Goal: Task Accomplishment & Management: Manage account settings

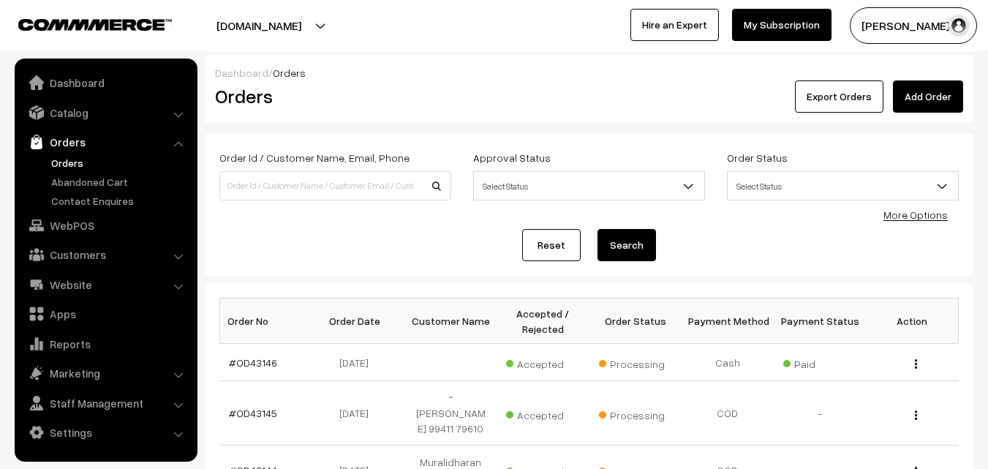
click at [175, 382] on link "Marketing" at bounding box center [105, 373] width 174 height 26
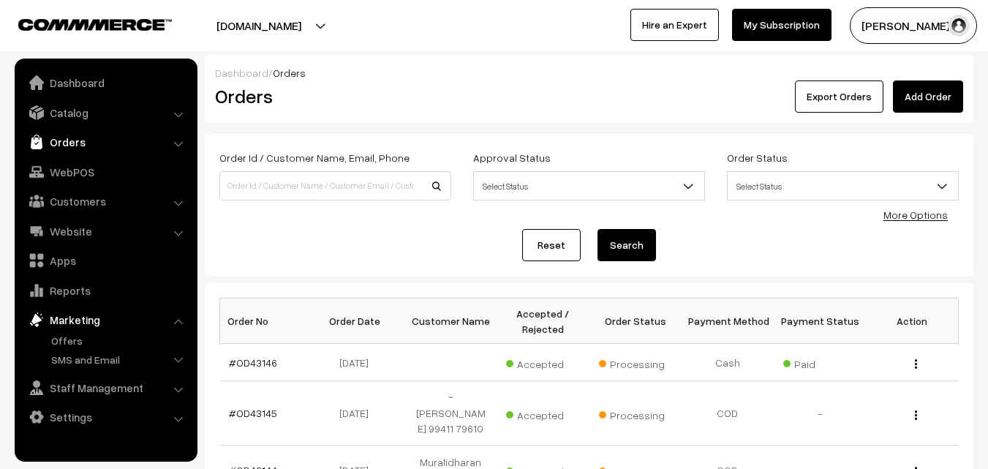
click at [76, 131] on link "Orders" at bounding box center [105, 142] width 174 height 26
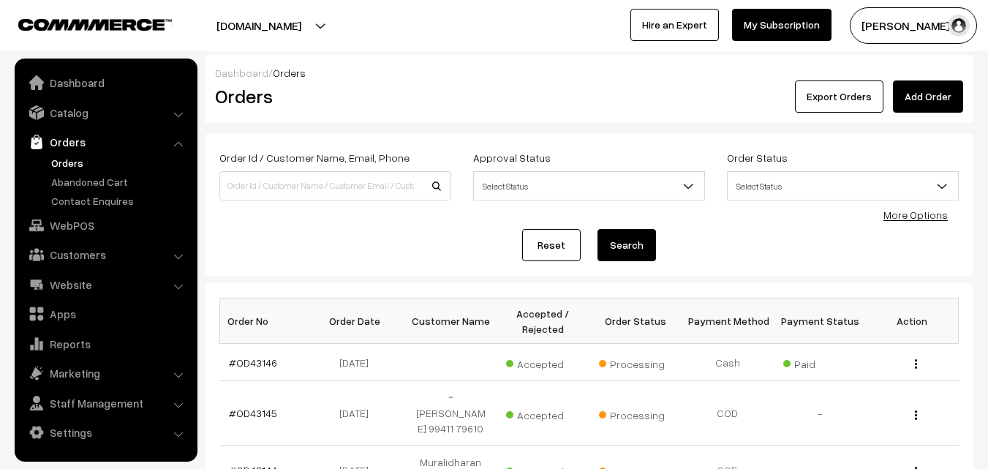
click at [77, 162] on link "Orders" at bounding box center [120, 162] width 145 height 15
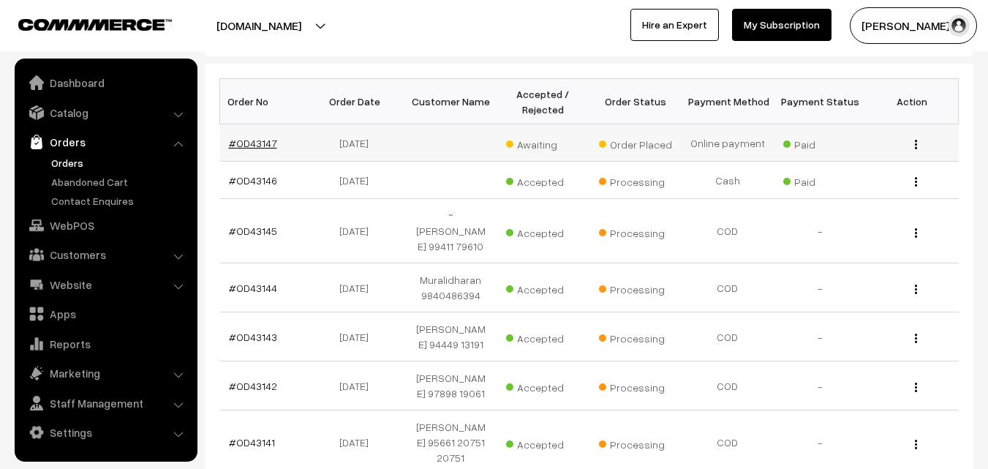
scroll to position [219, 0]
click at [246, 139] on link "#OD43147" at bounding box center [253, 143] width 48 height 12
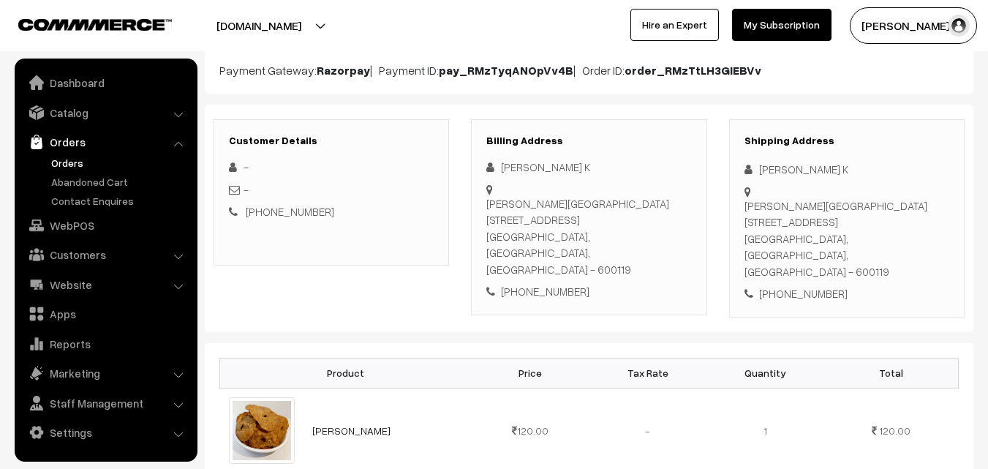
scroll to position [146, 0]
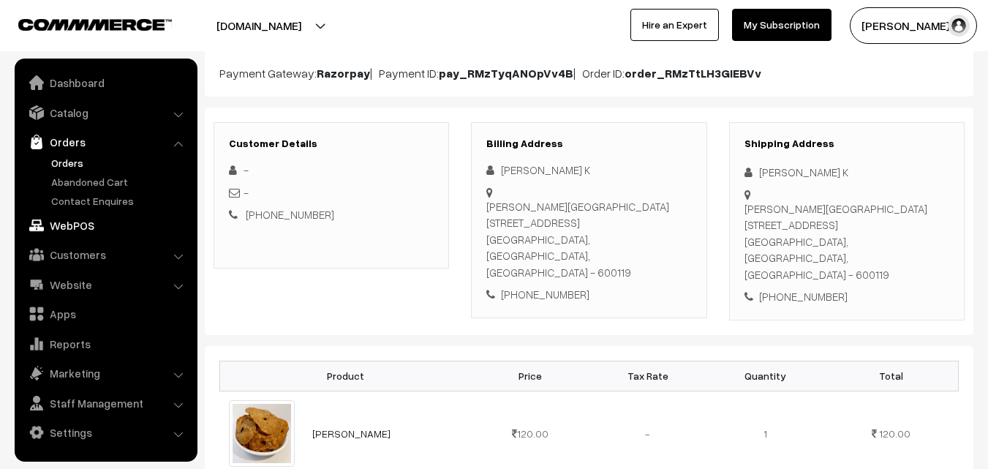
drag, startPoint x: 66, startPoint y: 228, endPoint x: 275, endPoint y: 279, distance: 215.3
click at [66, 227] on link "WebPOS" at bounding box center [105, 225] width 174 height 26
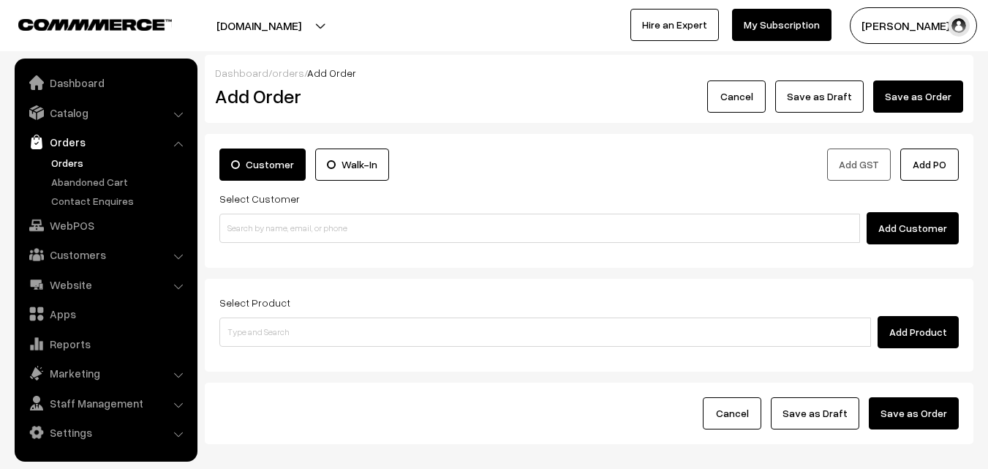
click at [279, 235] on input at bounding box center [539, 228] width 641 height 29
type input "vishlaksh"
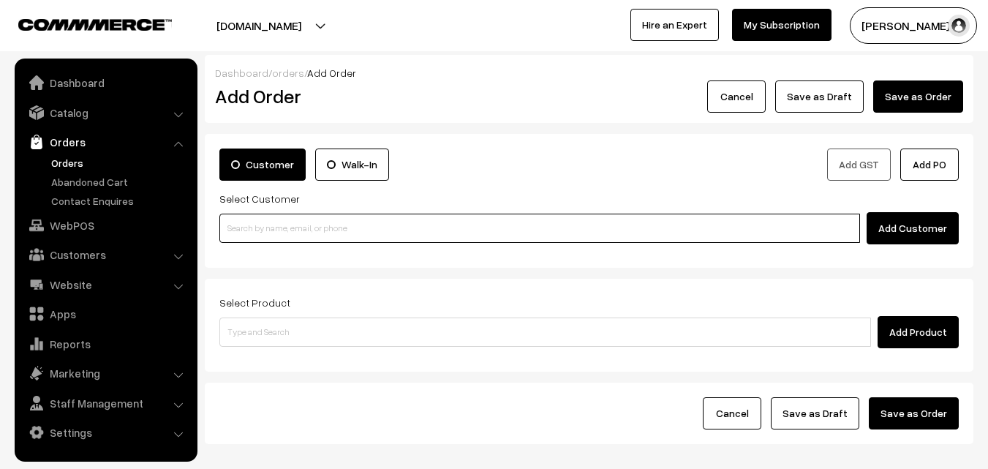
click at [288, 227] on input at bounding box center [539, 228] width 641 height 29
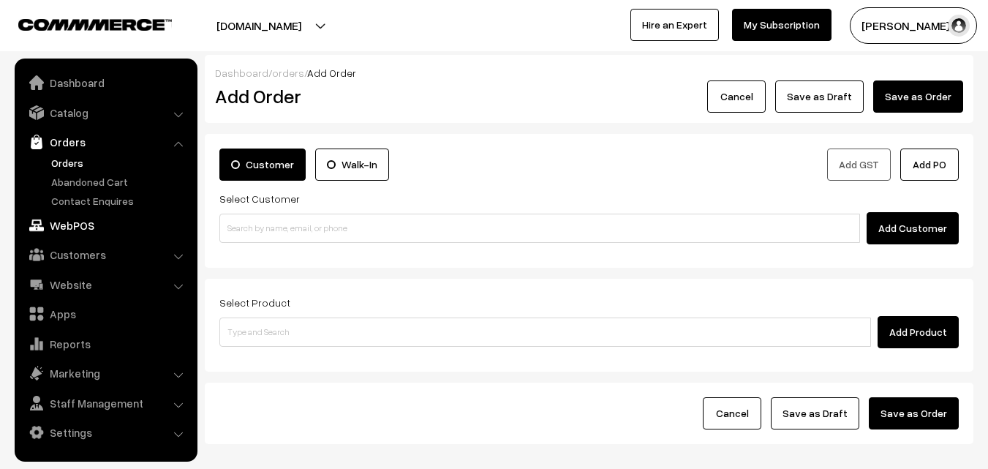
click at [83, 217] on link "WebPOS" at bounding box center [105, 225] width 174 height 26
drag, startPoint x: 500, startPoint y: 159, endPoint x: 486, endPoint y: 159, distance: 13.9
click at [500, 159] on div "Customer Walk-In" at bounding box center [398, 164] width 359 height 32
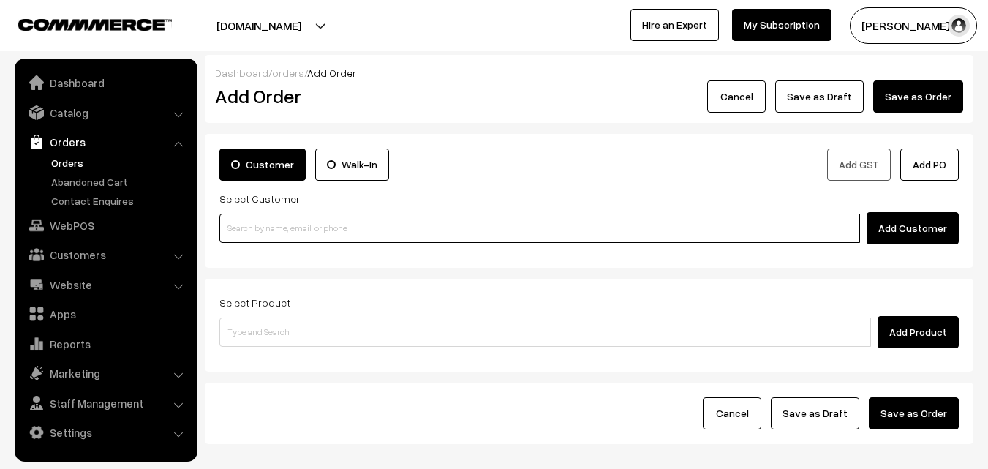
click at [293, 222] on input at bounding box center [539, 228] width 641 height 29
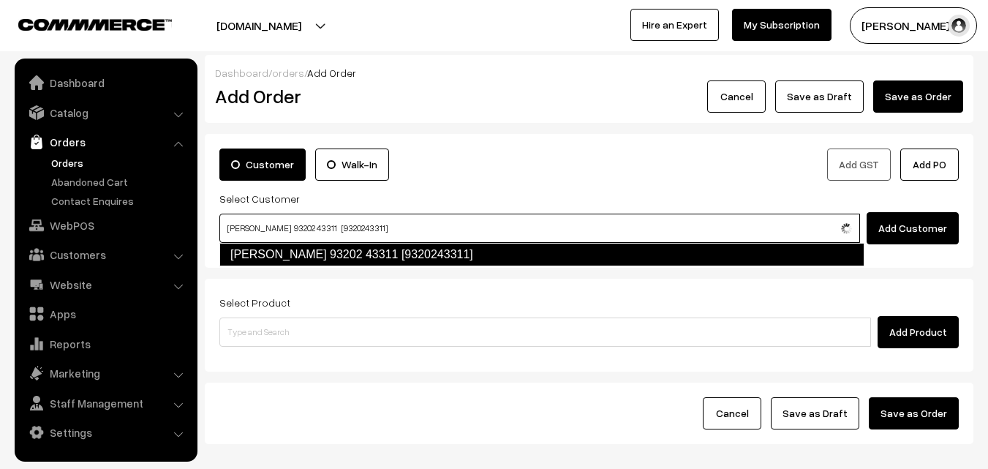
type input "Uma viswanathan 93202 43311 [9320243311]"
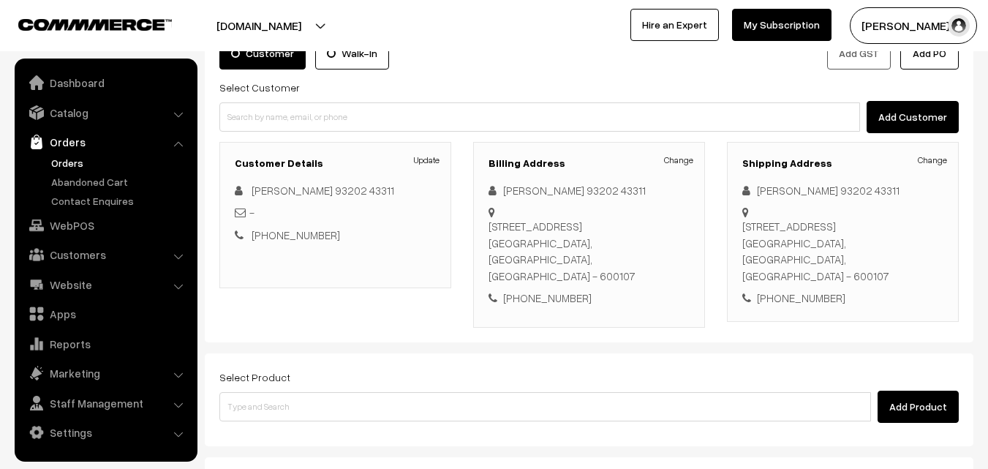
scroll to position [146, 0]
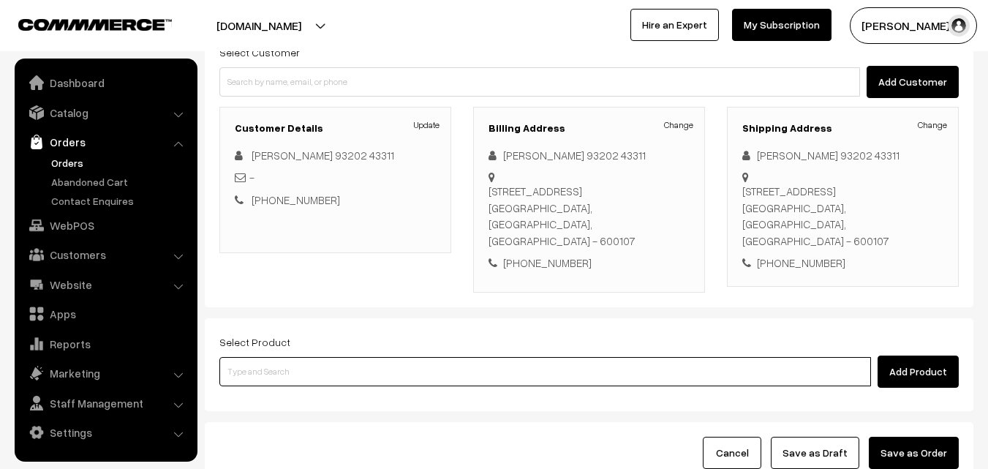
click at [318, 357] on input at bounding box center [545, 371] width 652 height 29
paste input "29th Without Rice..."
type input "29th Without Rice..."
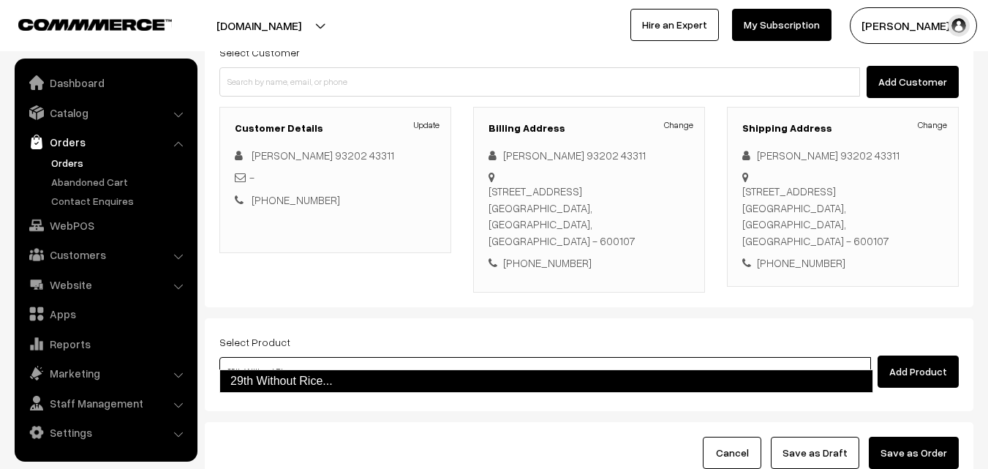
click at [306, 377] on link "29th Without Rice..." at bounding box center [546, 380] width 654 height 23
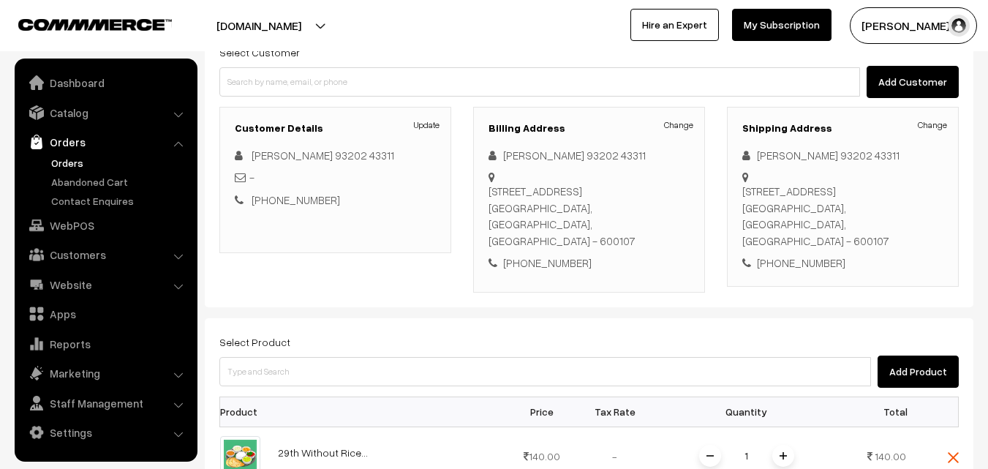
drag, startPoint x: 782, startPoint y: 443, endPoint x: 850, endPoint y: 257, distance: 197.8
click at [784, 445] on span at bounding box center [783, 456] width 22 height 22
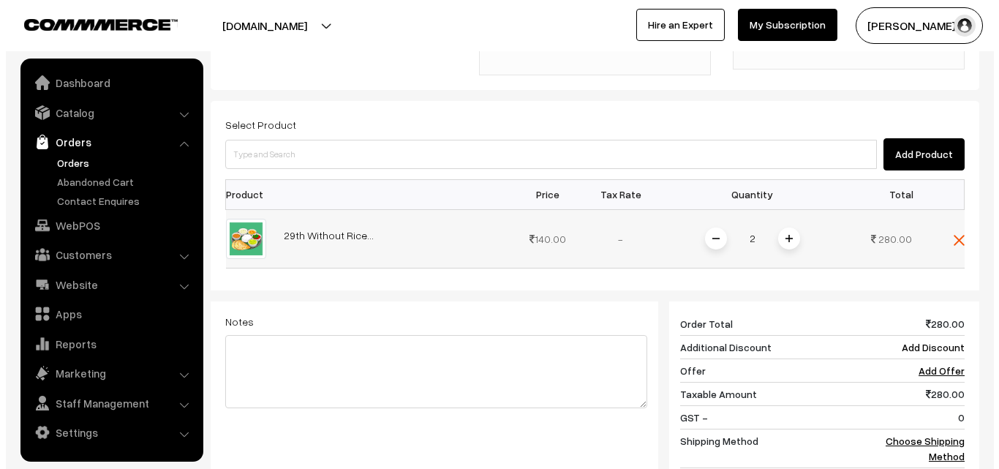
scroll to position [366, 0]
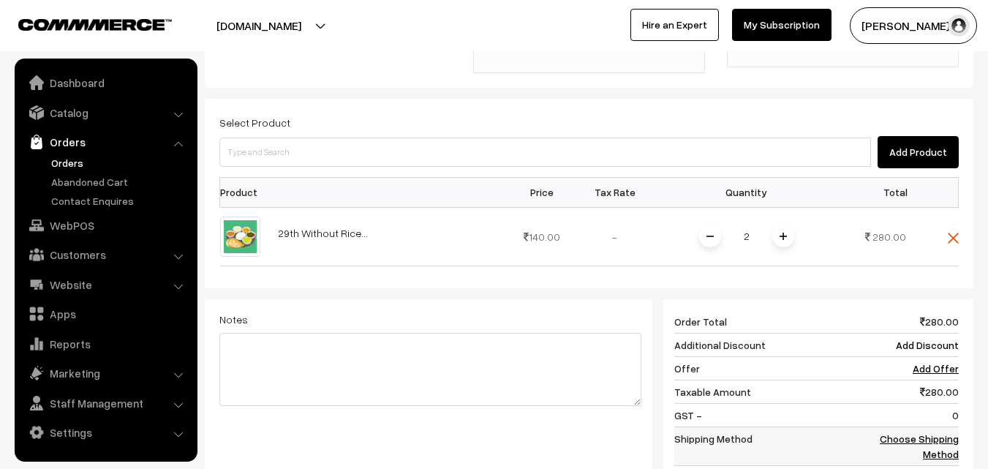
click at [940, 426] on td "Choose Shipping Method" at bounding box center [913, 445] width 91 height 39
click at [941, 434] on link "Choose Shipping Method" at bounding box center [919, 446] width 79 height 28
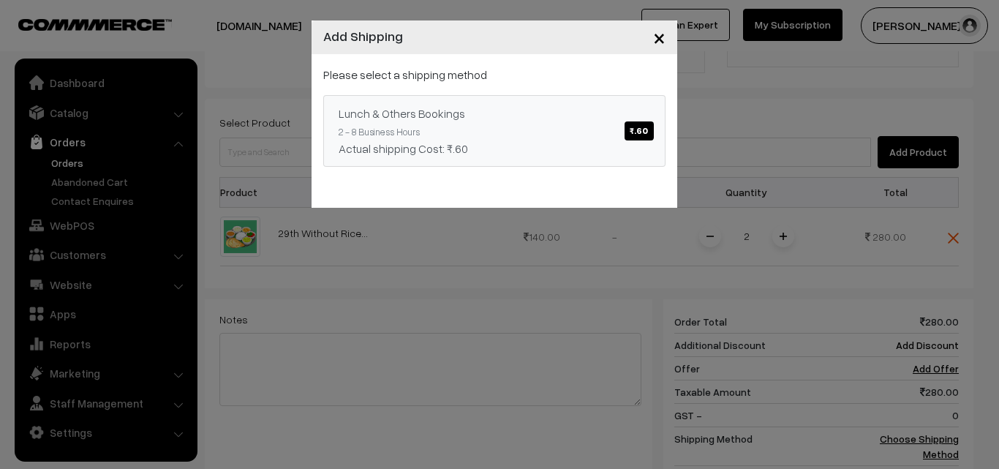
click at [497, 137] on link "Lunch & Others Bookings ₹.60 2 - 8 Business Hours Actual shipping Cost: ₹.60" at bounding box center [494, 131] width 342 height 72
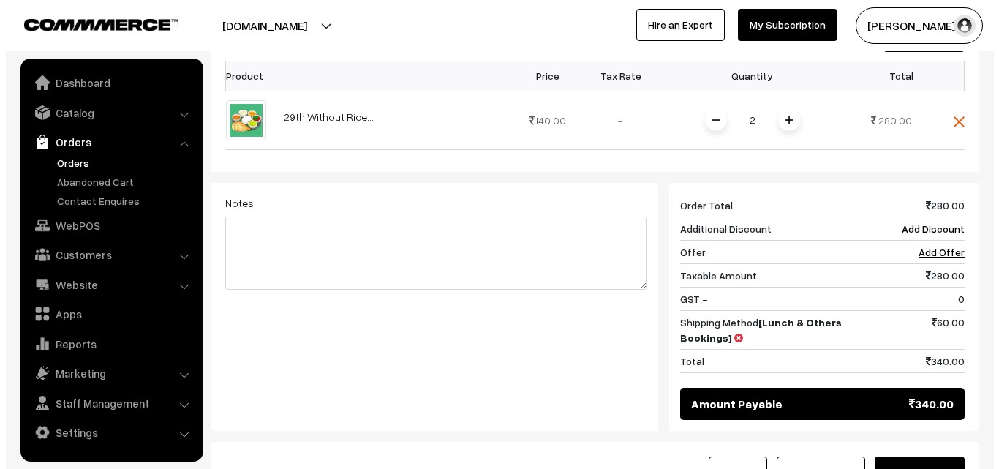
scroll to position [606, 0]
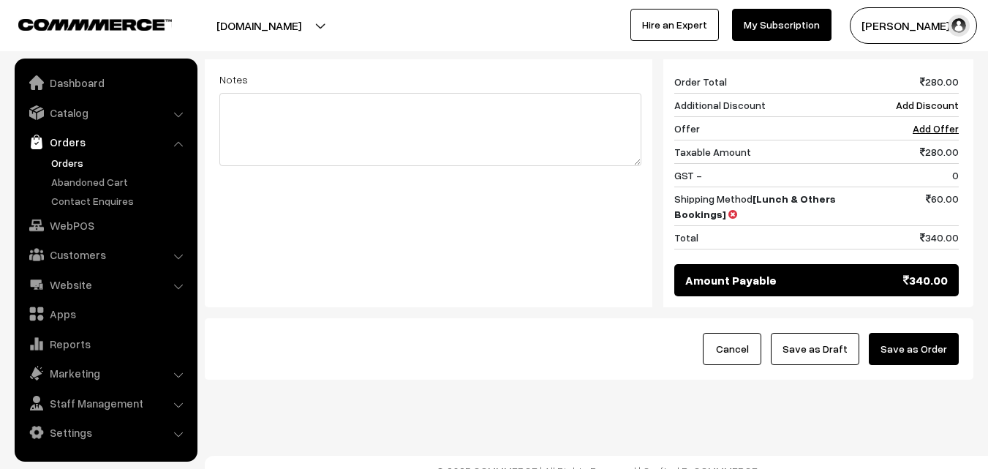
click at [934, 339] on button "Save as Order" at bounding box center [914, 349] width 90 height 32
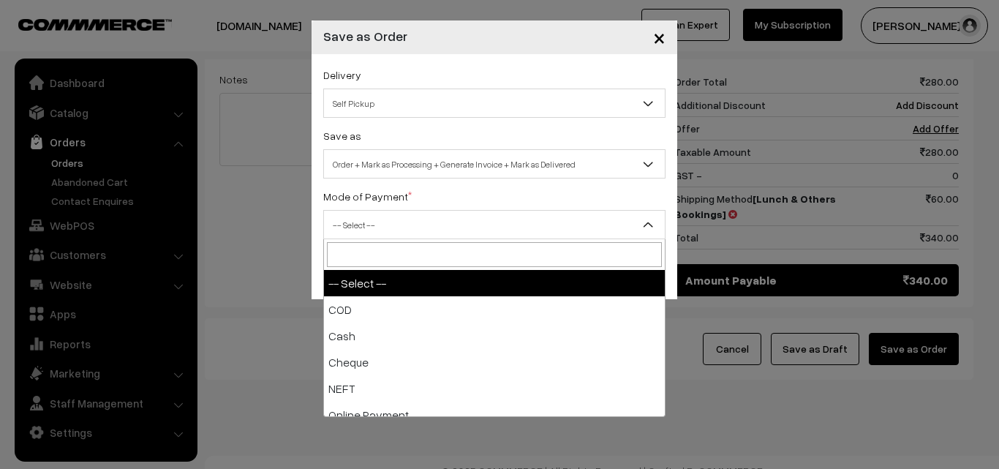
click at [497, 219] on span "-- Select --" at bounding box center [494, 225] width 341 height 26
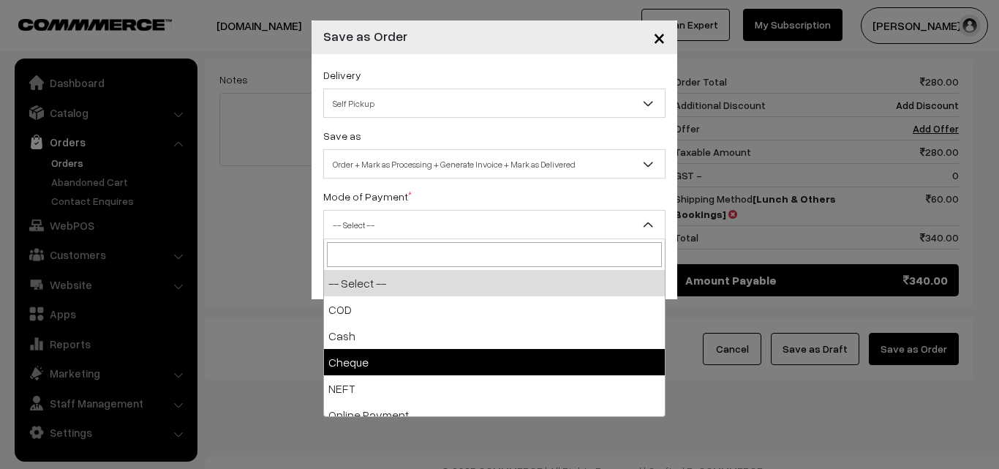
select select "2"
checkbox input "true"
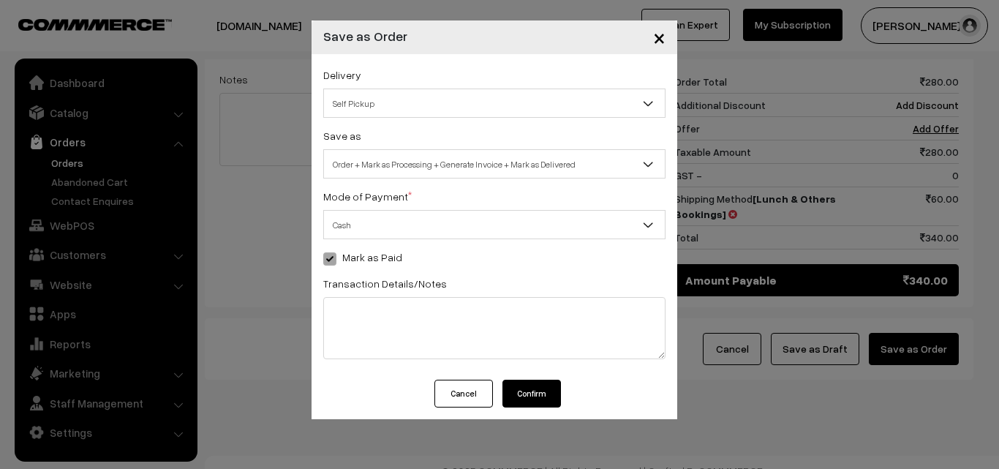
click at [546, 159] on span "Order + Mark as Processing + Generate Invoice + Mark as Delivered" at bounding box center [494, 164] width 341 height 26
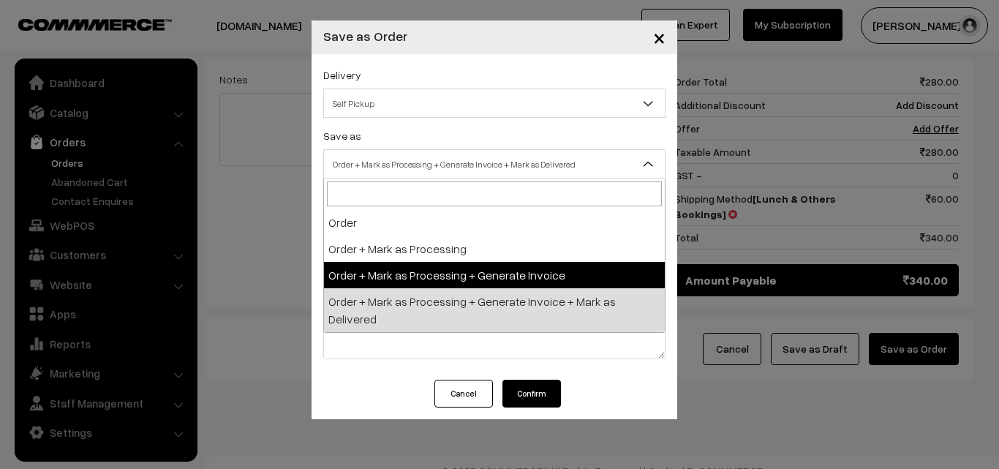
select select "3"
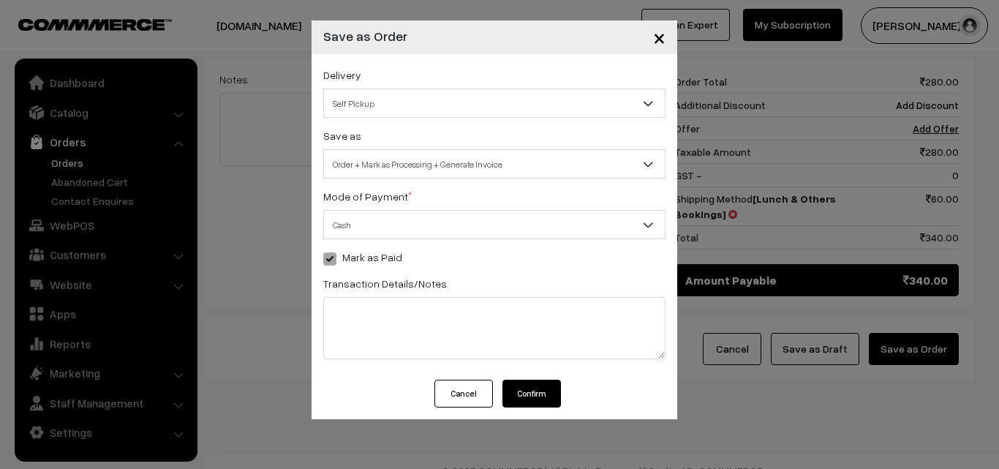
click at [529, 399] on button "Confirm" at bounding box center [531, 394] width 59 height 28
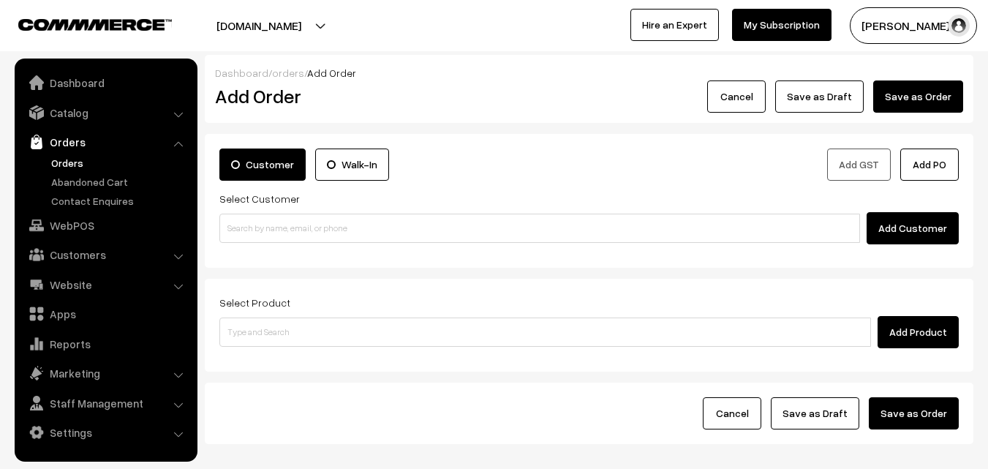
click at [61, 162] on link "Orders" at bounding box center [120, 162] width 145 height 15
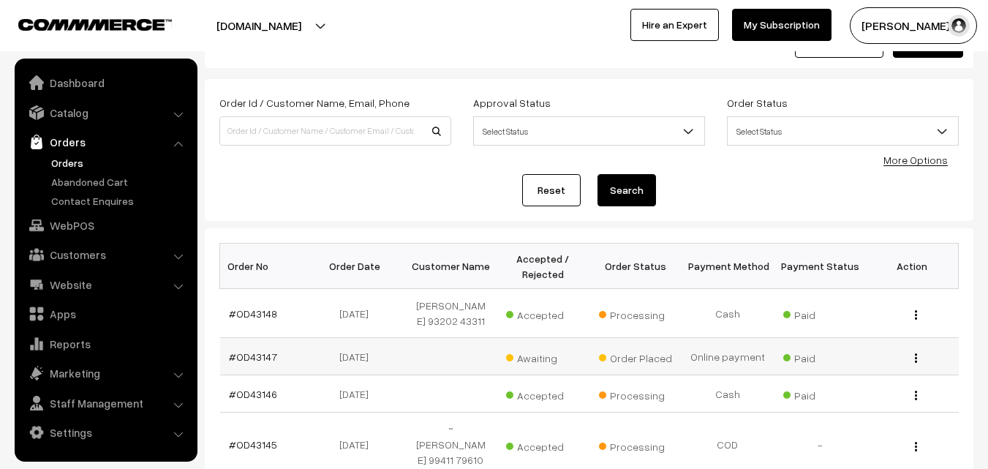
scroll to position [146, 0]
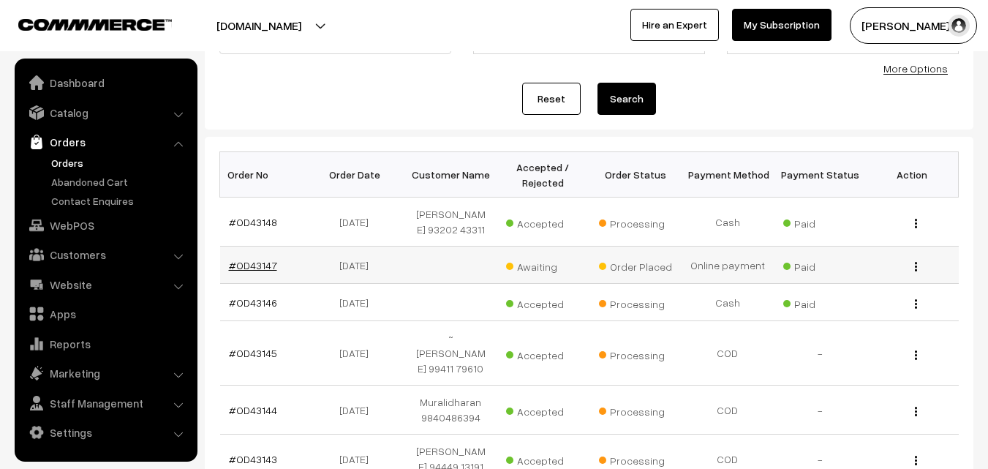
click at [244, 271] on link "#OD43147" at bounding box center [253, 265] width 48 height 12
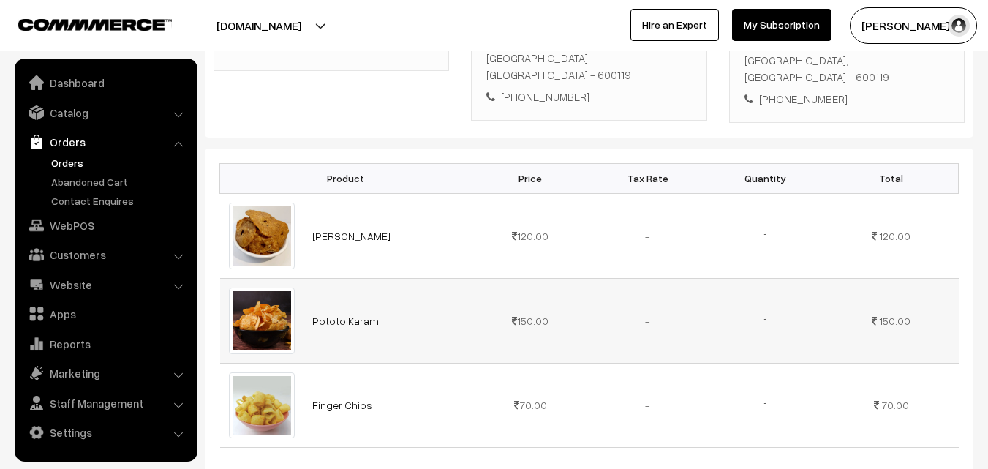
scroll to position [219, 0]
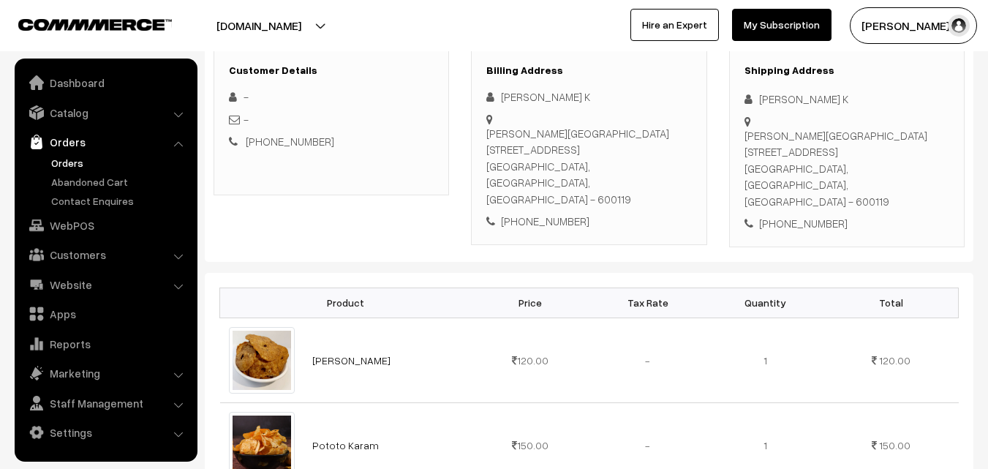
click at [534, 213] on div "[PHONE_NUMBER]" at bounding box center [588, 221] width 205 height 17
click at [534, 213] on div "+91 9884900709" at bounding box center [588, 221] width 205 height 17
copy div "9884900709"
click at [637, 165] on div "Kumarasamy Nagar School main Road, Ceebros Belvedere B308 Chennai, Tamil Nadu, …" at bounding box center [588, 166] width 205 height 83
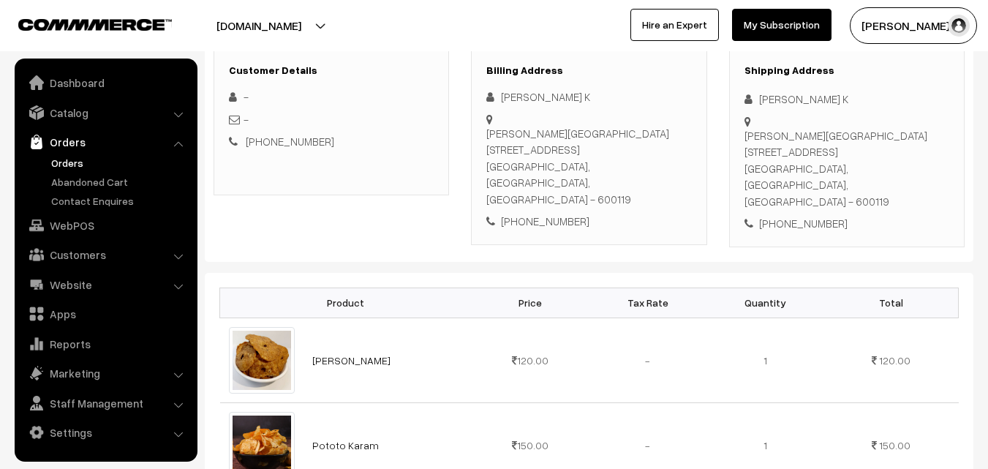
copy div "600119"
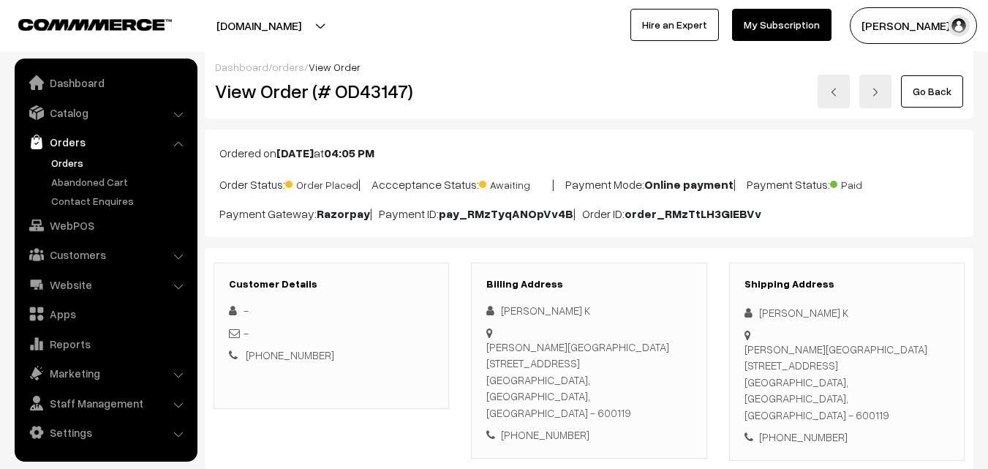
scroll to position [0, 0]
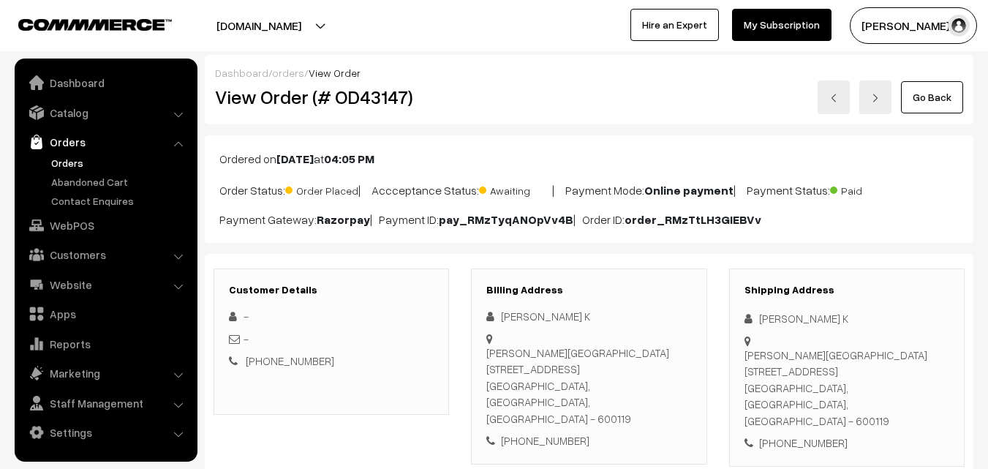
drag, startPoint x: 487, startPoint y: 371, endPoint x: 579, endPoint y: 370, distance: 92.2
click at [579, 370] on div "Kumarasamy Nagar School main Road, Ceebros Belvedere B308 Chennai, Tamil Nadu, …" at bounding box center [588, 385] width 205 height 83
copy div "Ceebros Belvedere"
click at [483, 353] on div "Billing Address Balasubramaniam K Kumarasamy Nagar School main Road, Ceebros Be…" at bounding box center [588, 366] width 235 height 196
drag, startPoint x: 488, startPoint y: 353, endPoint x: 578, endPoint y: 369, distance: 92.1
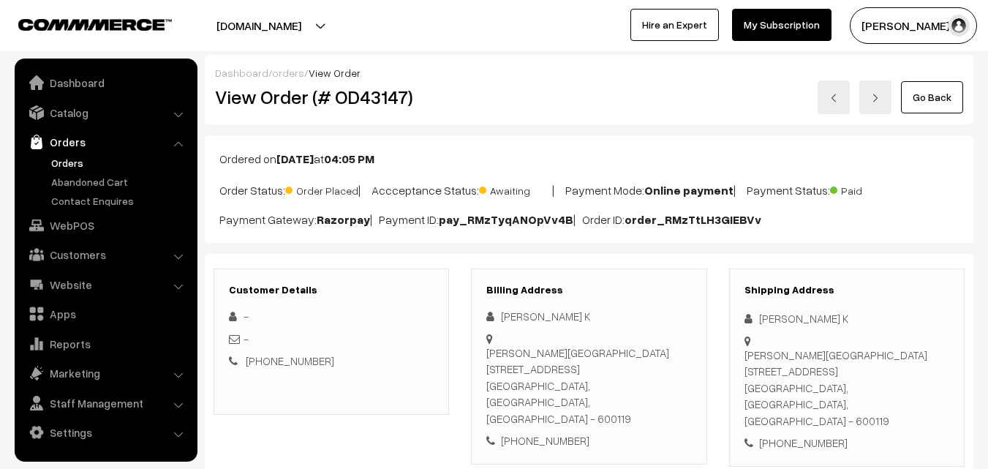
click at [578, 369] on div "Kumarasamy Nagar School main Road, Ceebros Belvedere B308 Chennai, Tamil Nadu, …" at bounding box center [588, 385] width 205 height 83
copy div "Kumarasamy Nagar School main Road, Ceebros Belvedere"
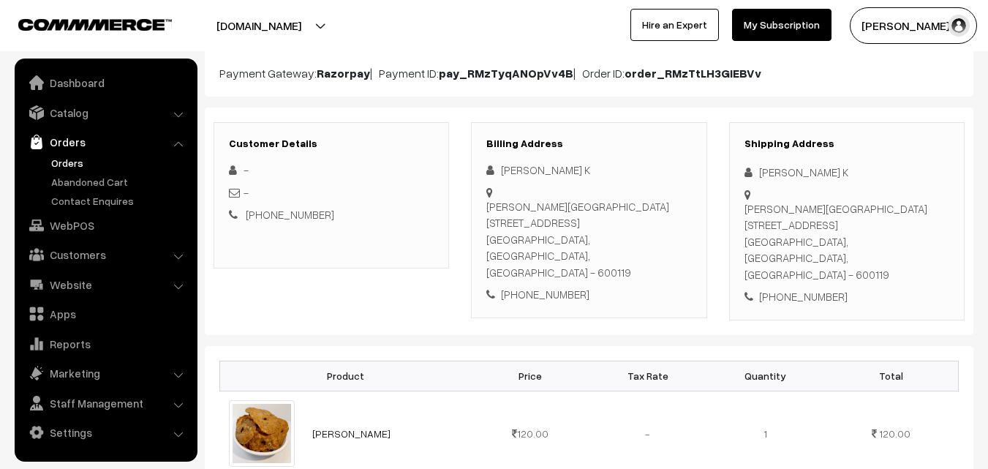
click at [550, 286] on div "[PHONE_NUMBER]" at bounding box center [588, 294] width 205 height 17
copy div "9884900709"
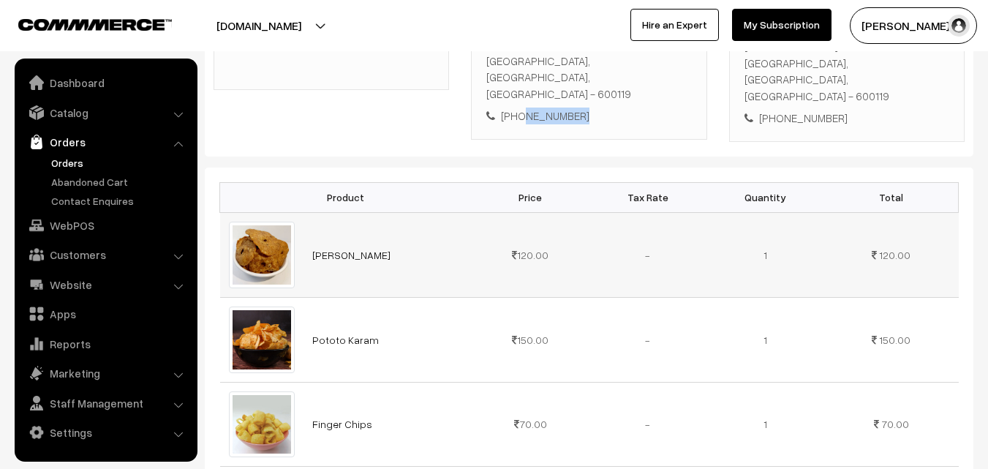
scroll to position [252, 0]
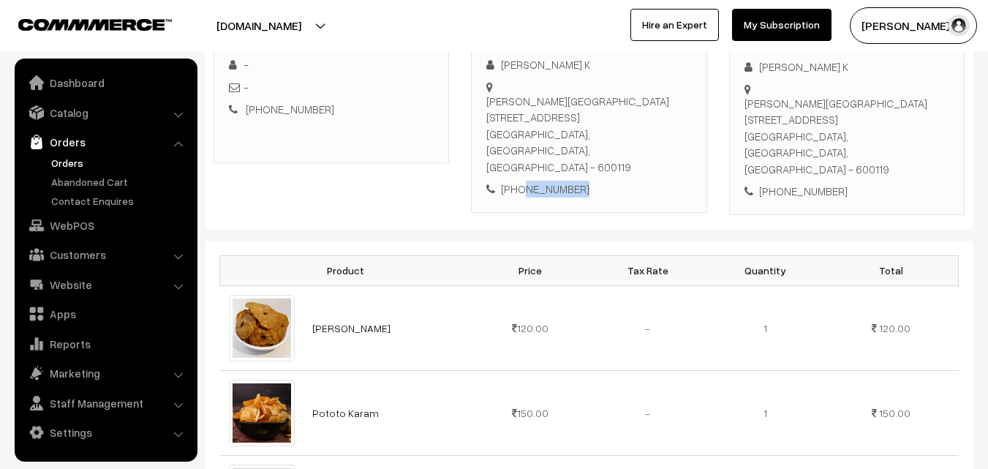
copy div "9884900709"
click at [66, 162] on link "Orders" at bounding box center [120, 162] width 145 height 15
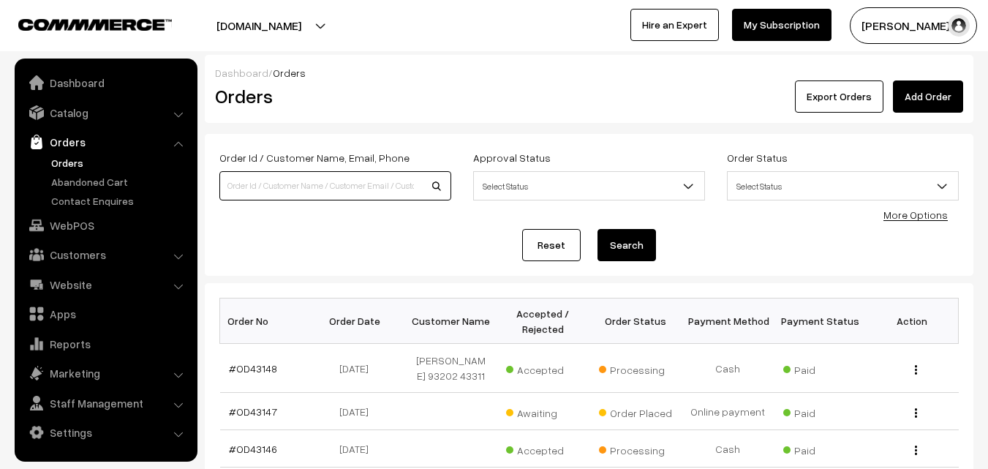
click at [265, 192] on input at bounding box center [335, 185] width 232 height 29
paste input "9884900709"
type input "9884900709"
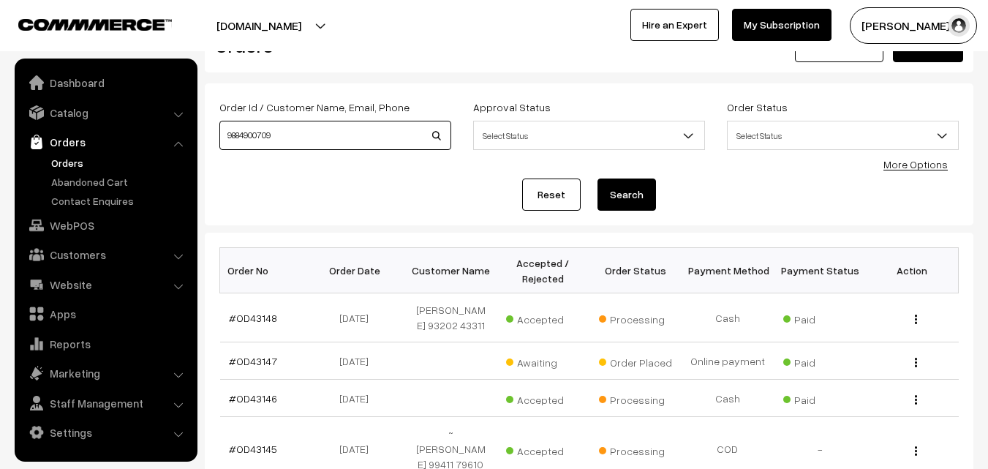
scroll to position [73, 0]
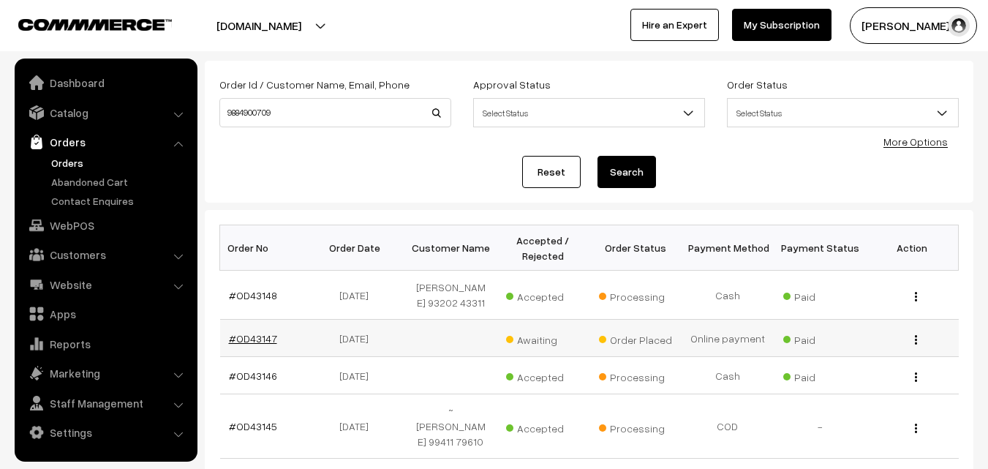
click at [257, 344] on link "#OD43147" at bounding box center [253, 338] width 48 height 12
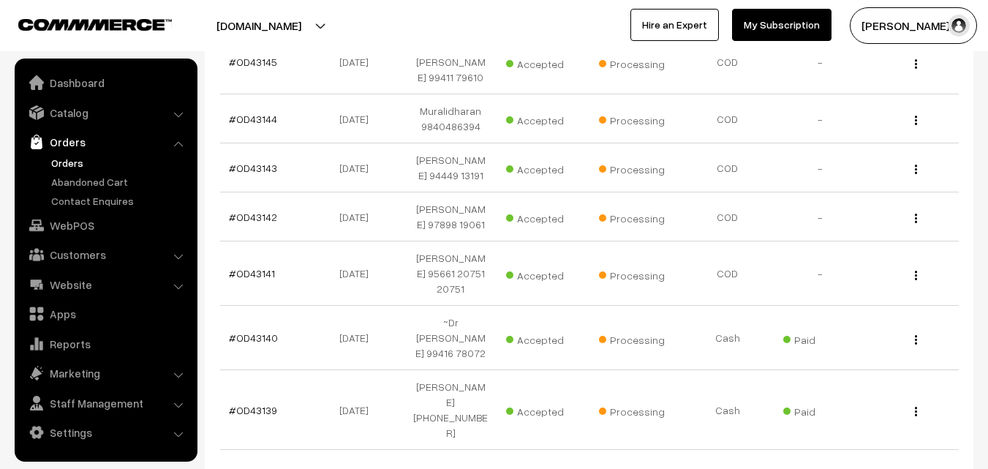
scroll to position [439, 0]
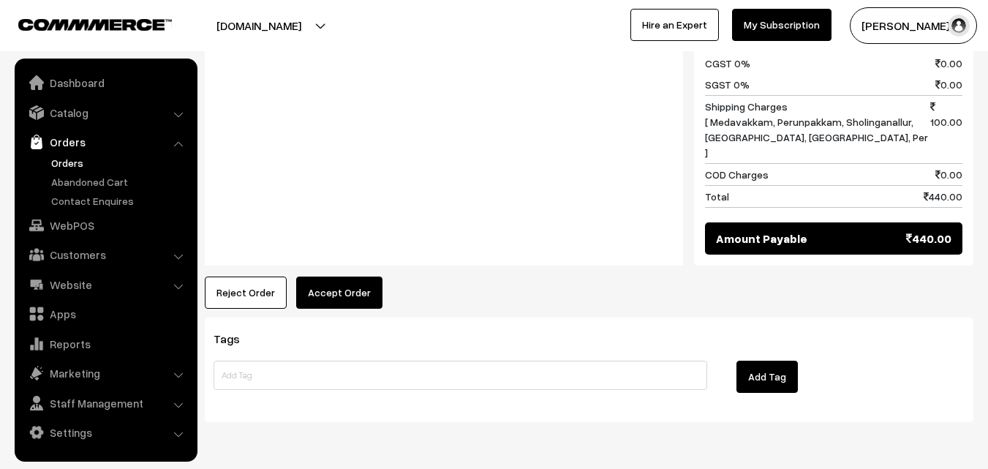
click at [334, 276] on button "Accept Order" at bounding box center [339, 292] width 86 height 32
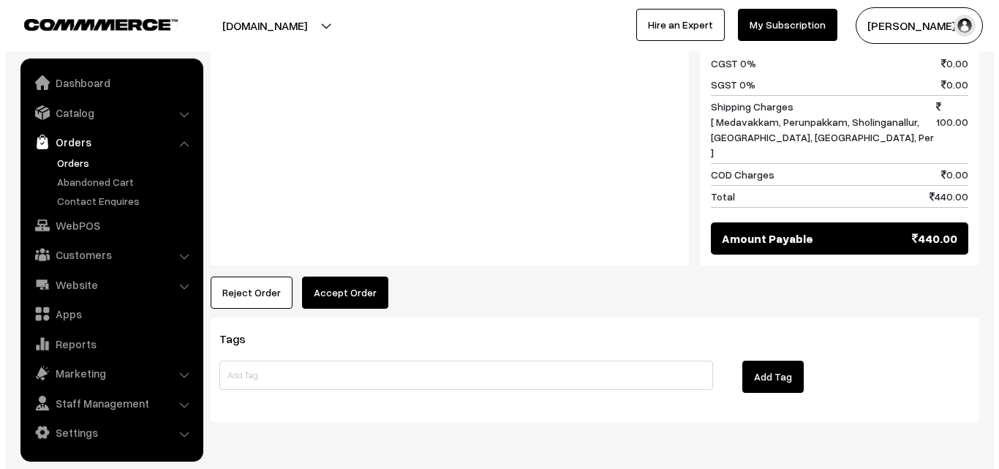
scroll to position [913, 0]
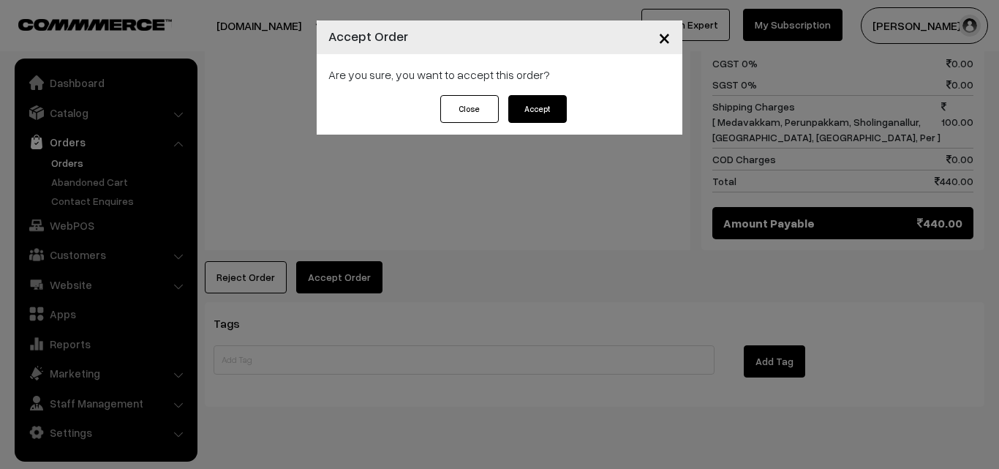
click at [525, 99] on button "Accept" at bounding box center [537, 109] width 59 height 28
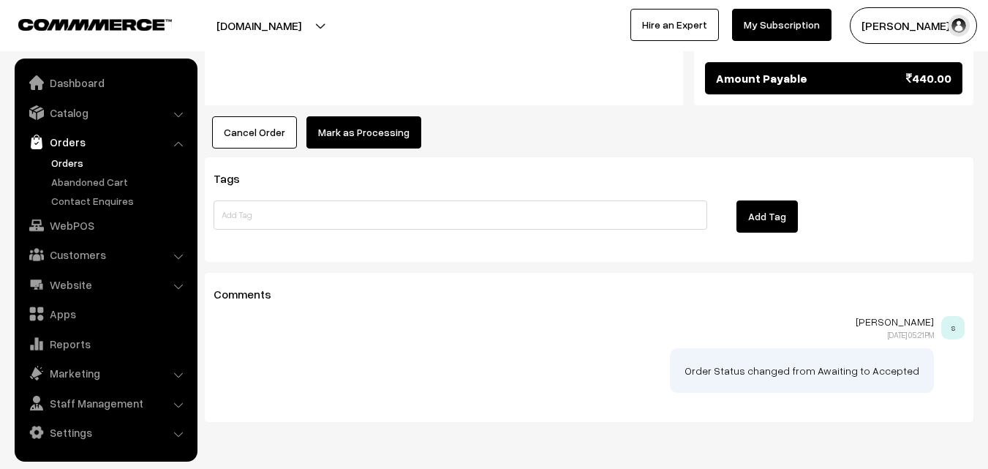
click at [358, 116] on button "Mark as Processing" at bounding box center [363, 132] width 115 height 32
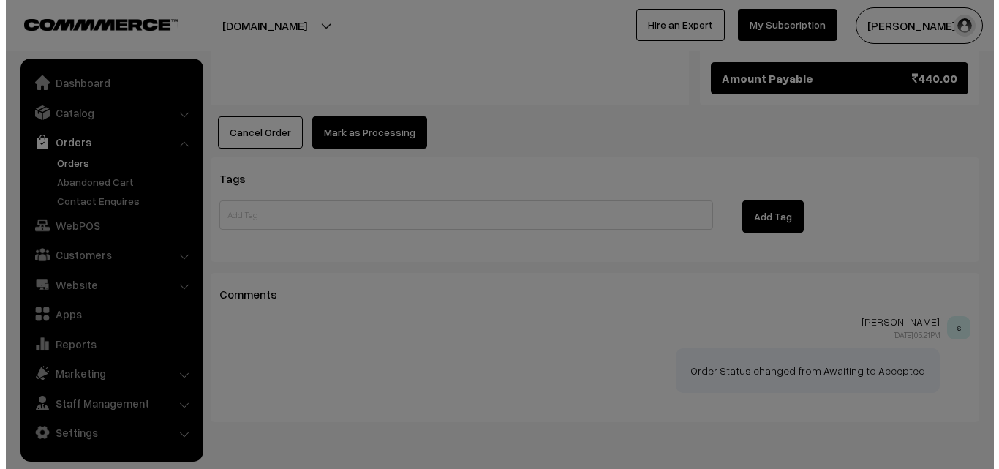
scroll to position [1074, 0]
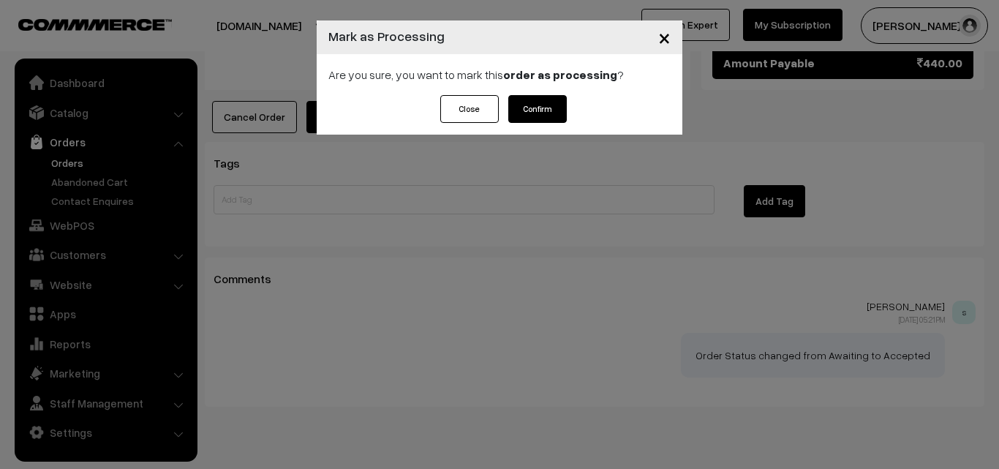
click at [534, 107] on button "Confirm" at bounding box center [537, 109] width 59 height 28
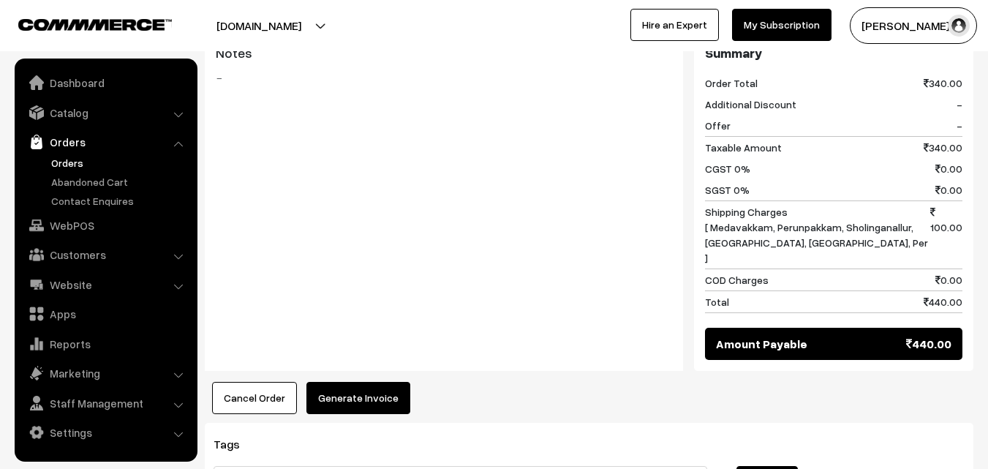
click at [377, 382] on button "Generate Invoice" at bounding box center [358, 398] width 104 height 32
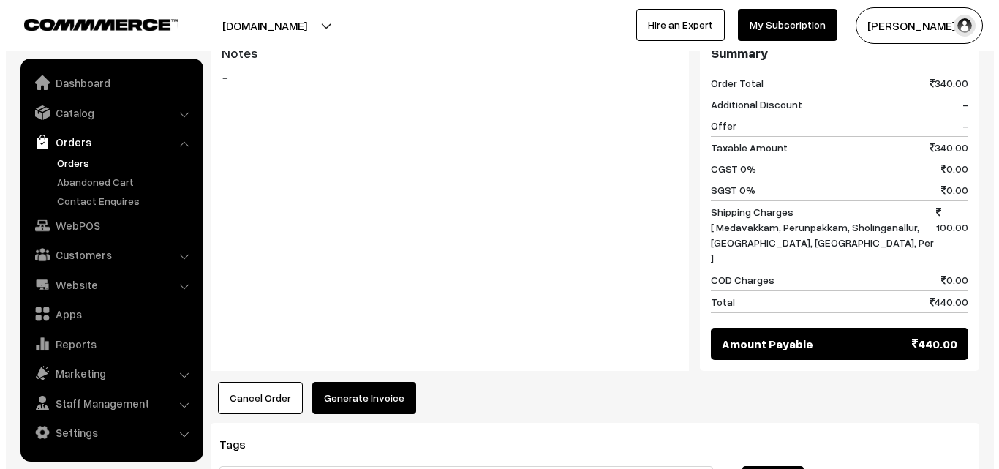
scroll to position [808, 0]
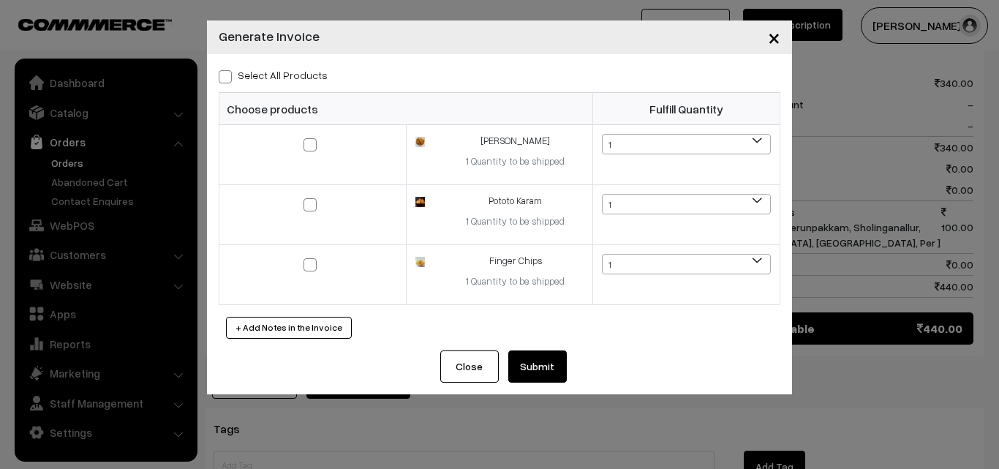
click at [298, 75] on label "Select All Products" at bounding box center [273, 74] width 109 height 15
click at [228, 75] on input "Select All Products" at bounding box center [224, 74] width 10 height 10
checkbox input "true"
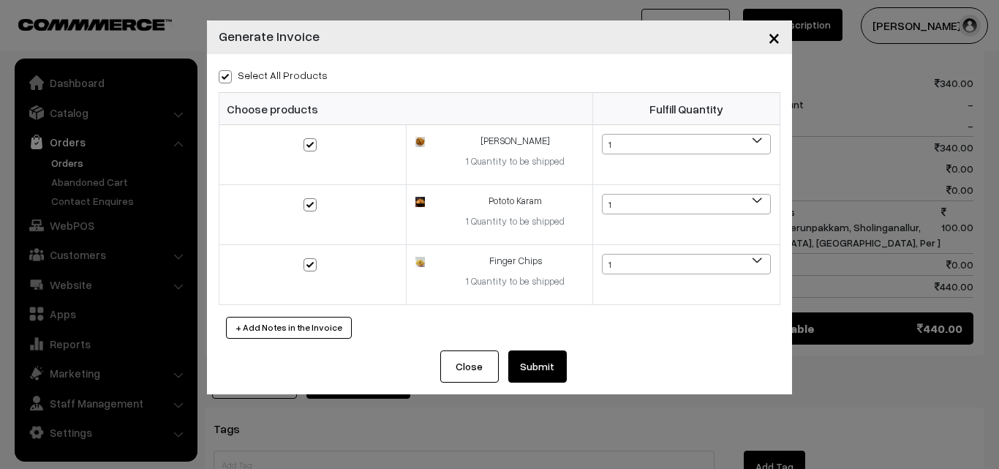
checkbox input "true"
click at [547, 369] on button "Submit" at bounding box center [537, 366] width 59 height 32
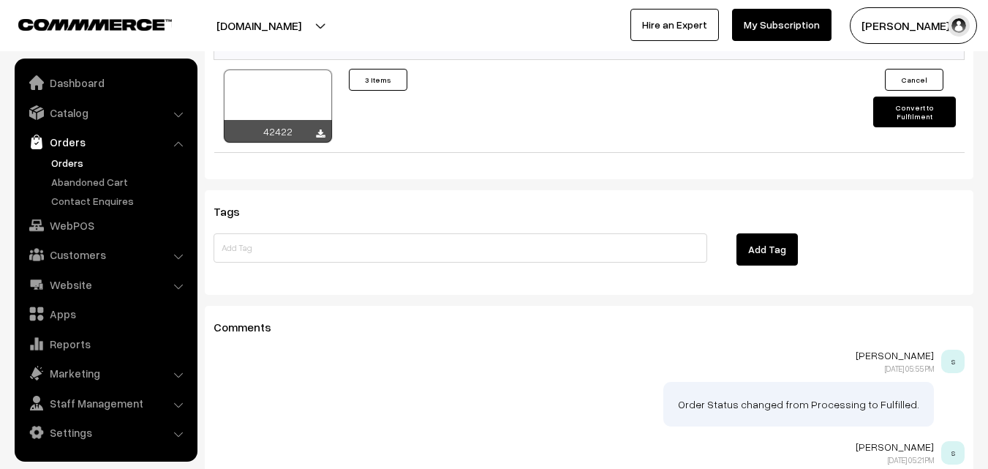
scroll to position [1097, 0]
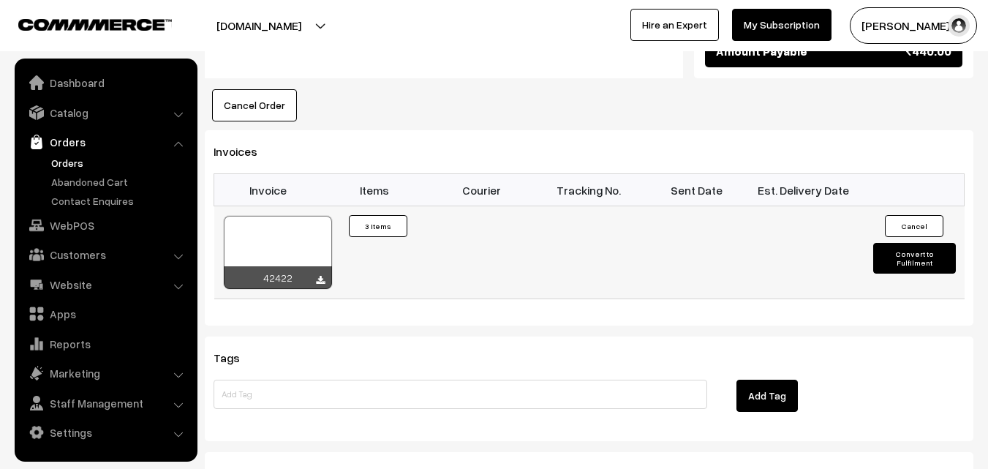
click at [279, 216] on div at bounding box center [278, 252] width 108 height 73
click at [71, 162] on link "Orders" at bounding box center [120, 162] width 145 height 15
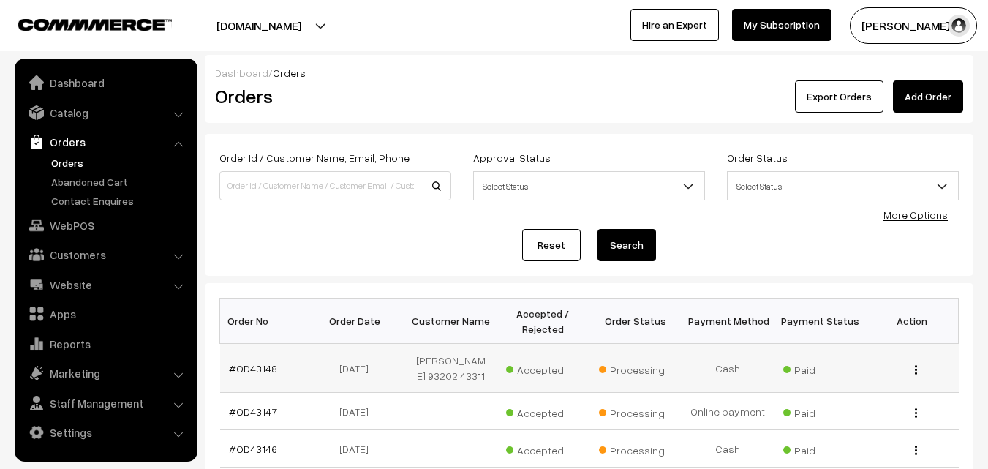
scroll to position [73, 0]
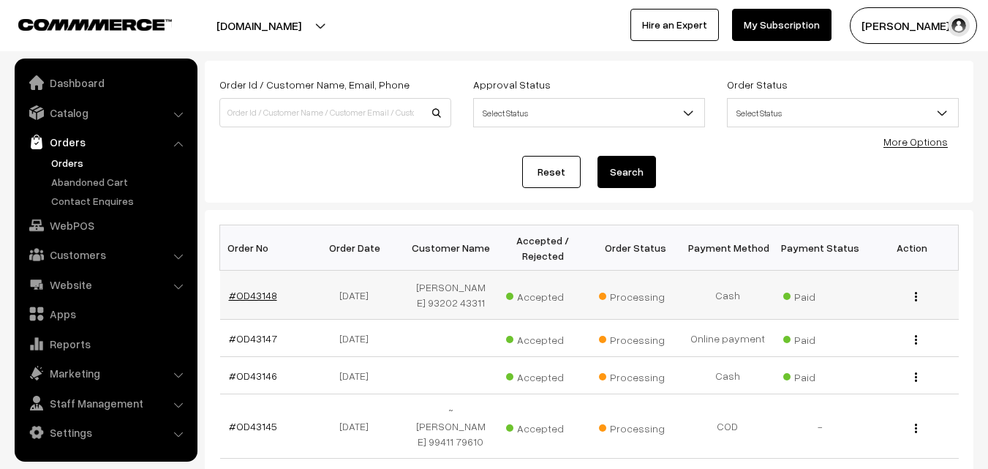
click at [260, 300] on link "#OD43148" at bounding box center [253, 295] width 48 height 12
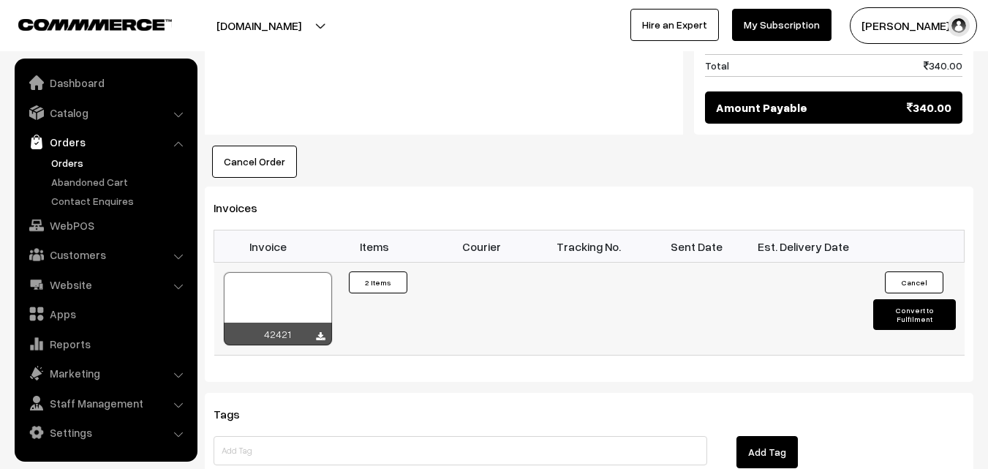
scroll to position [878, 0]
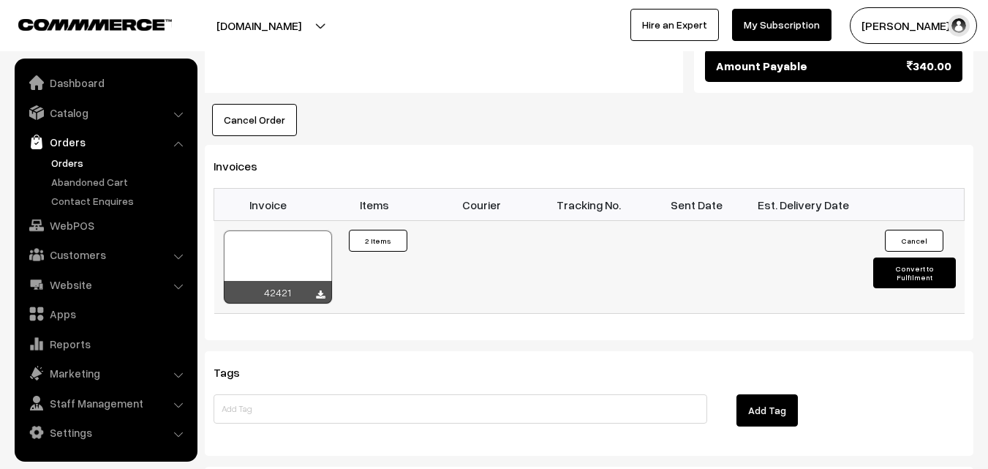
click at [265, 230] on div at bounding box center [278, 266] width 108 height 73
click at [72, 228] on link "WebPOS" at bounding box center [105, 225] width 174 height 26
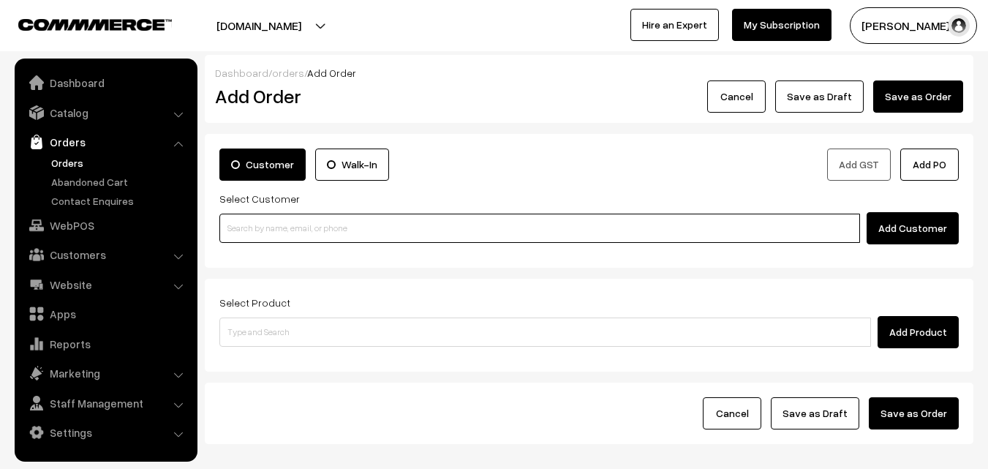
click at [304, 225] on input at bounding box center [539, 228] width 641 height 29
paste input "98405 09112"
click at [257, 255] on ul "No customers found." at bounding box center [541, 252] width 645 height 19
click at [252, 218] on input "98405 09112" at bounding box center [539, 228] width 641 height 29
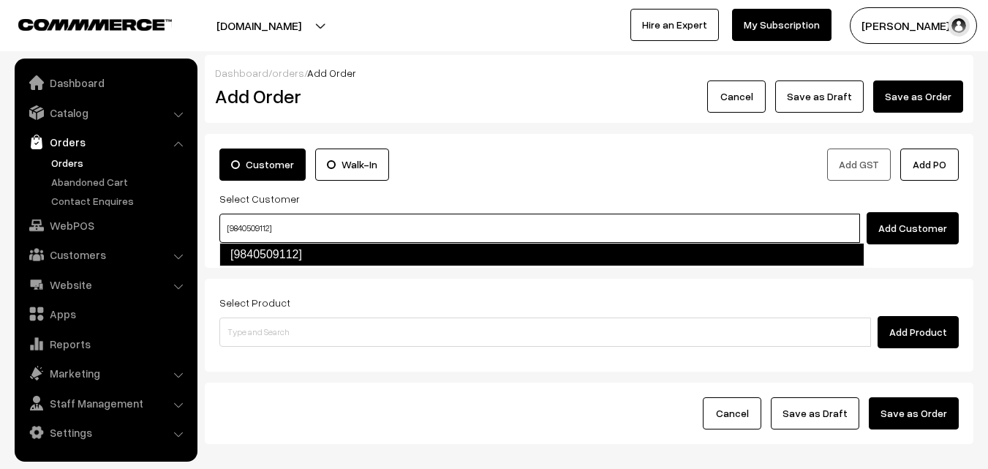
type input "[9840509112]"
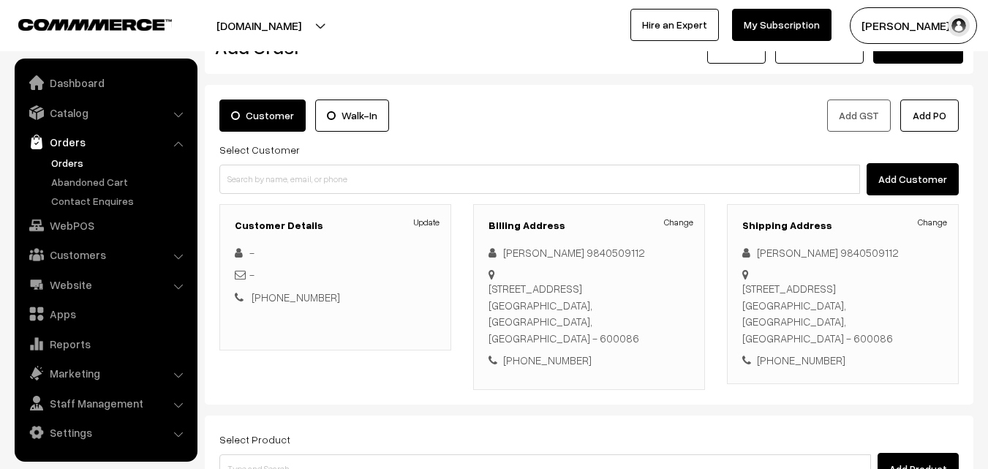
scroll to position [73, 0]
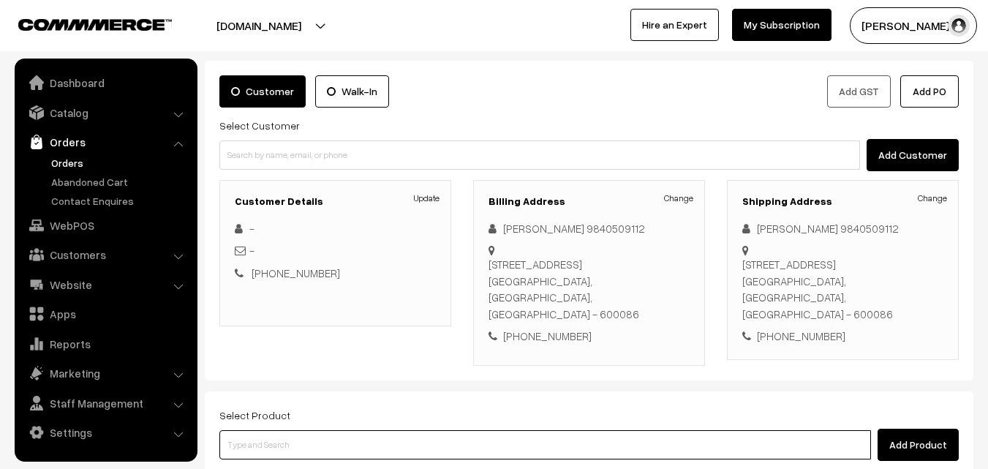
click at [303, 430] on input at bounding box center [545, 444] width 652 height 29
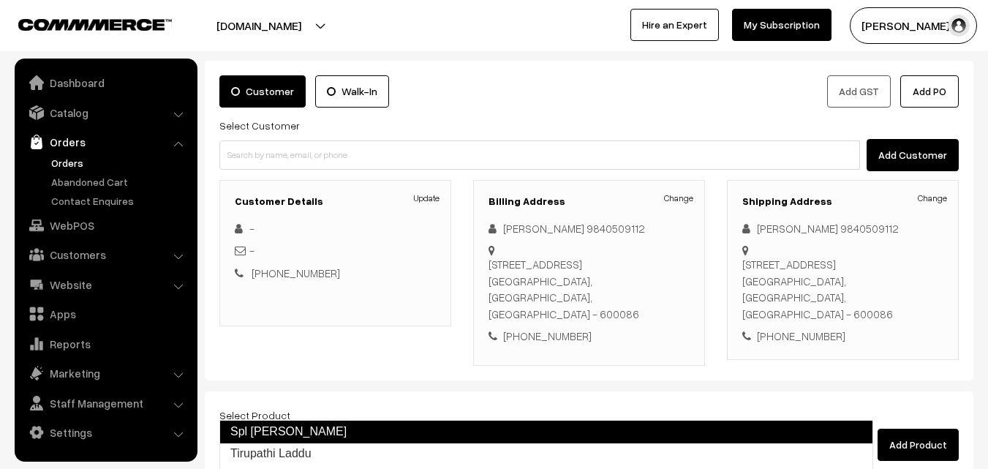
type input "Tirupathi Laddu"
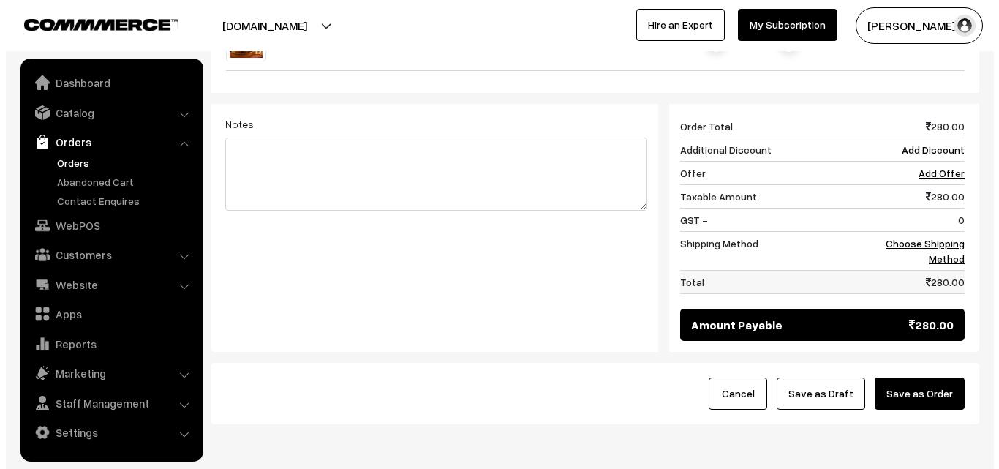
scroll to position [583, 0]
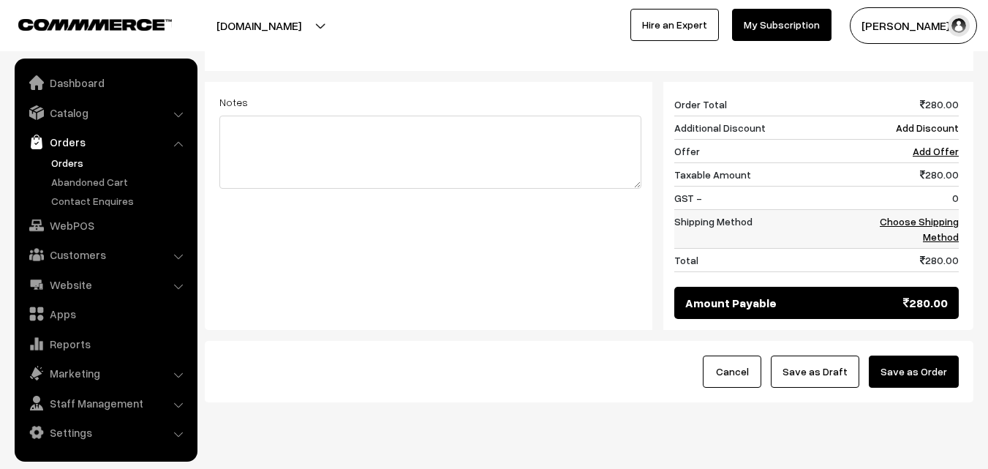
click at [938, 215] on link "Choose Shipping Method" at bounding box center [919, 229] width 79 height 28
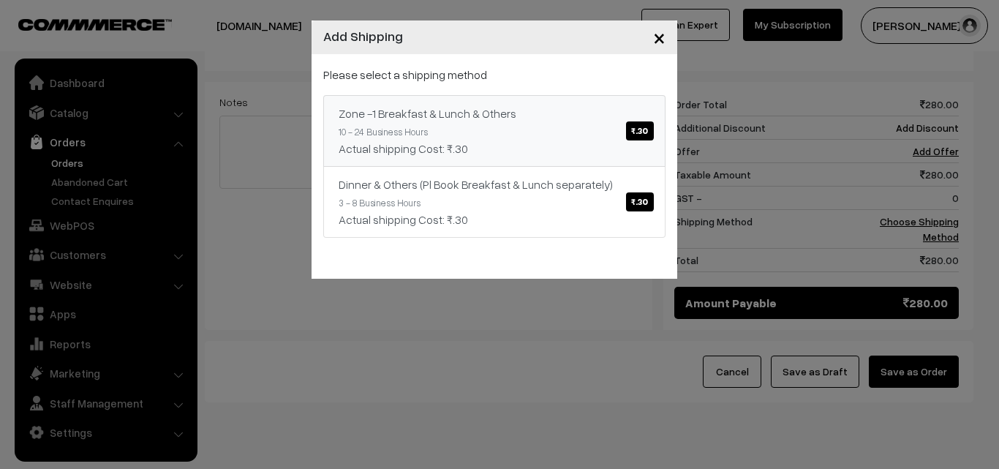
click at [611, 90] on div "Please select a shipping method Zone -1 Breakfast & Lunch & Others ₹.30 10 - 24…" at bounding box center [494, 152] width 342 height 172
click at [605, 140] on div "Actual shipping Cost: ₹.30" at bounding box center [495, 149] width 312 height 18
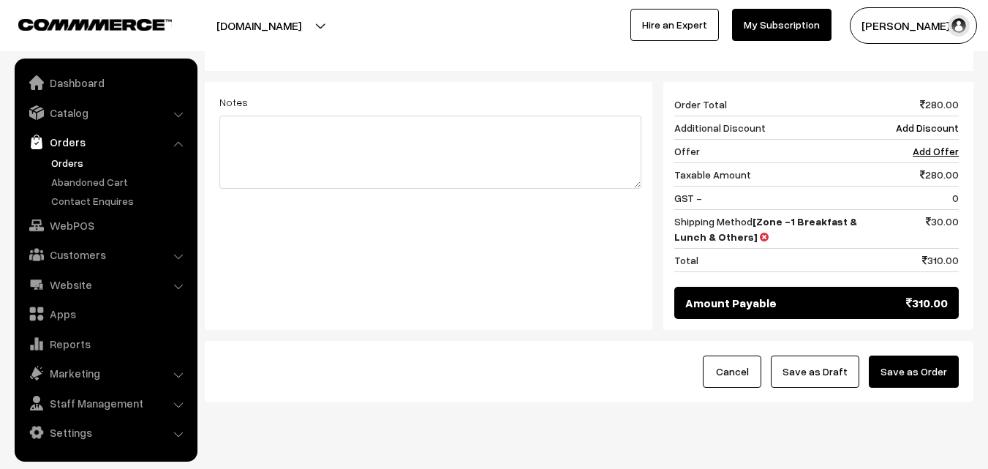
click at [915, 355] on button "Save as Order" at bounding box center [914, 371] width 90 height 32
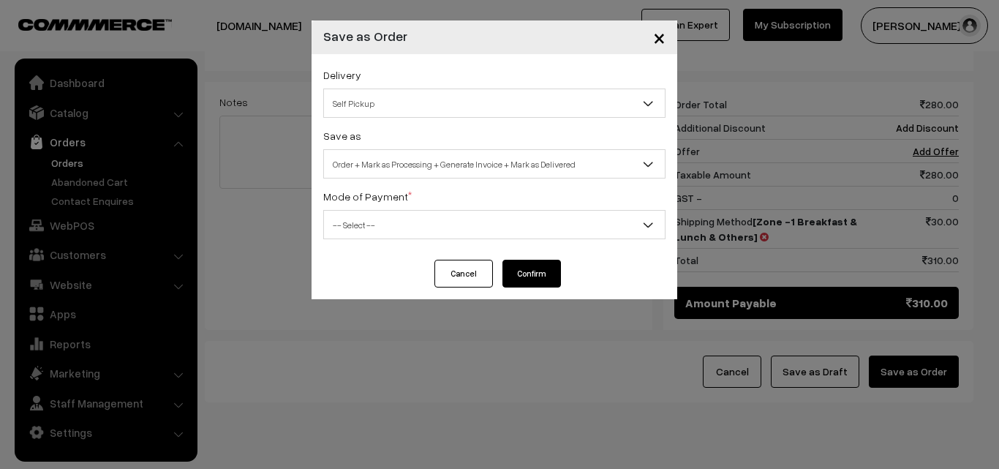
click at [525, 160] on span "Order + Mark as Processing + Generate Invoice + Mark as Delivered" at bounding box center [494, 164] width 341 height 26
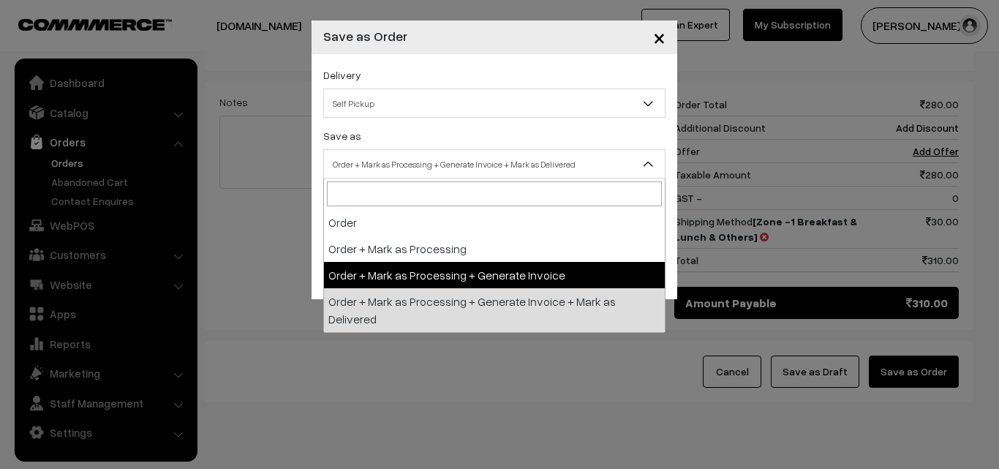
drag, startPoint x: 477, startPoint y: 276, endPoint x: 470, endPoint y: 260, distance: 16.7
select select "3"
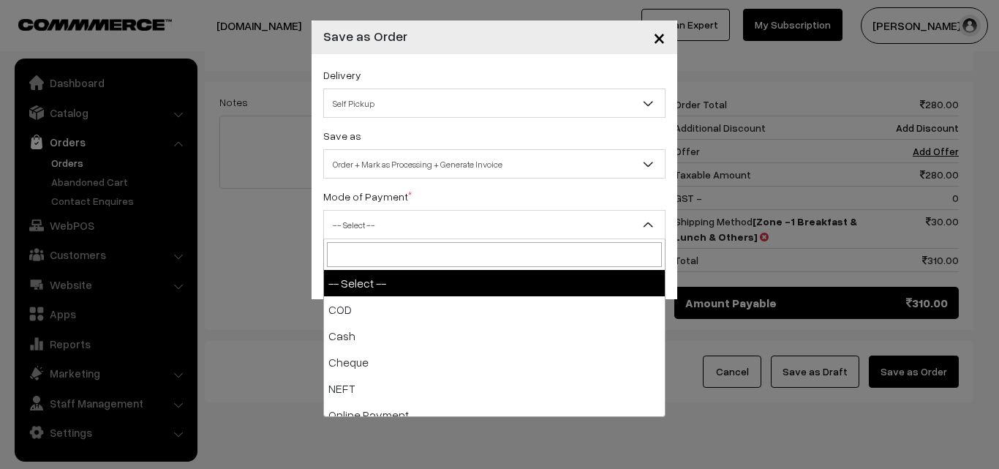
click at [478, 231] on span "-- Select --" at bounding box center [494, 225] width 341 height 26
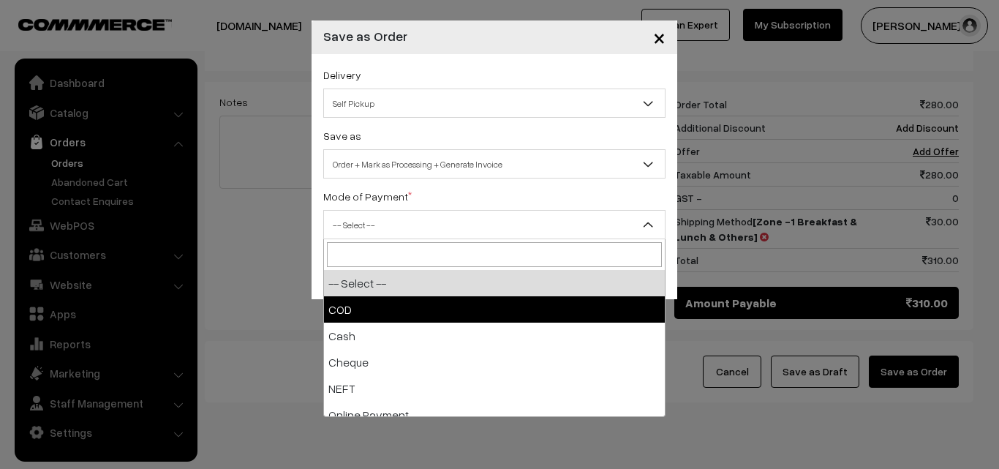
drag, startPoint x: 456, startPoint y: 309, endPoint x: 464, endPoint y: 304, distance: 9.9
select select "1"
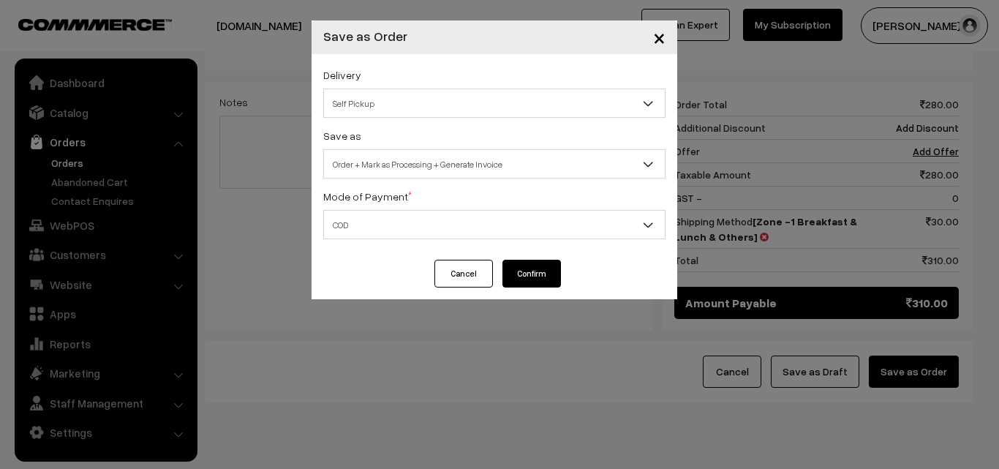
click at [528, 274] on button "Confirm" at bounding box center [531, 274] width 59 height 28
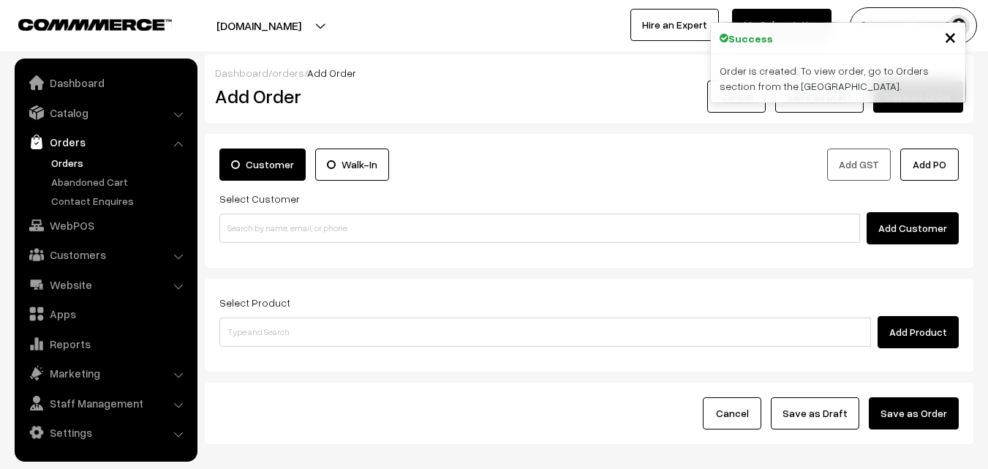
click at [64, 167] on link "Orders" at bounding box center [120, 162] width 145 height 15
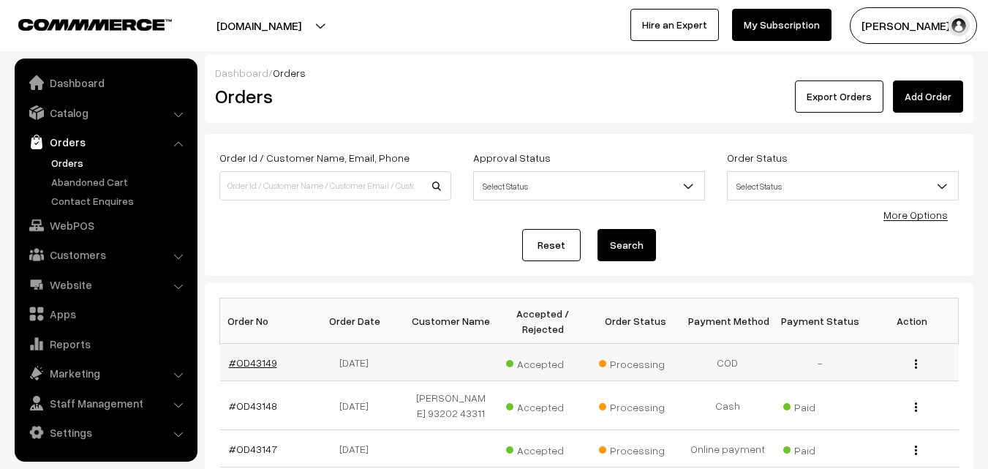
click at [253, 359] on link "#OD43149" at bounding box center [253, 362] width 48 height 12
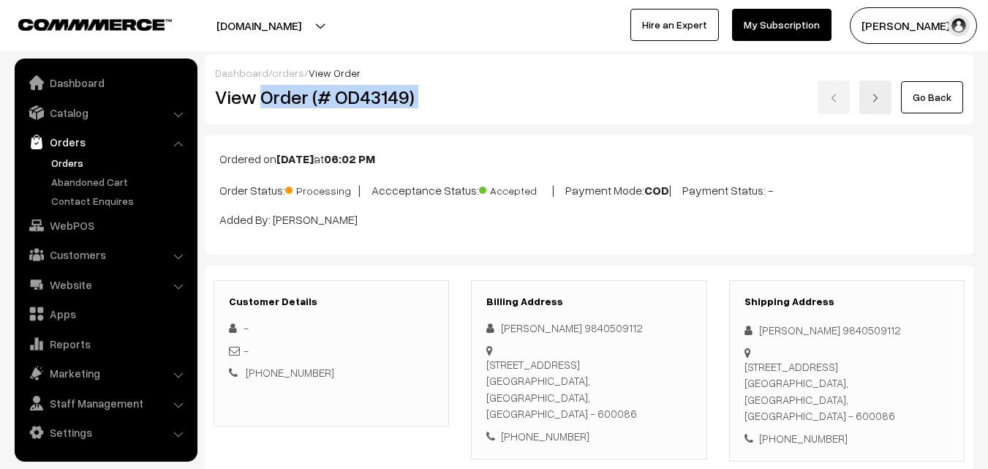
drag, startPoint x: 261, startPoint y: 97, endPoint x: 507, endPoint y: 105, distance: 245.8
click at [525, 95] on div "View Order (# OD43149) Go Back" at bounding box center [589, 97] width 770 height 34
copy div "Order (# OD43149)"
click at [414, 135] on div "Ordered on [DATE] 06:02 PM Order Status: Processing | Accceptance Status: Accep…" at bounding box center [589, 194] width 769 height 119
drag, startPoint x: 261, startPoint y: 92, endPoint x: 480, endPoint y: 97, distance: 219.4
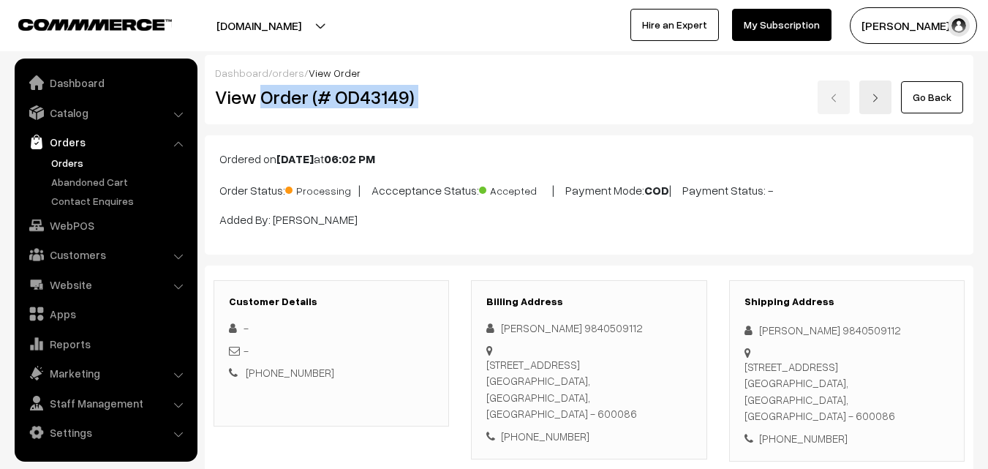
click at [480, 94] on div "View Order (# OD43149) Go Back" at bounding box center [589, 97] width 770 height 34
copy div "Order (# OD43149)"
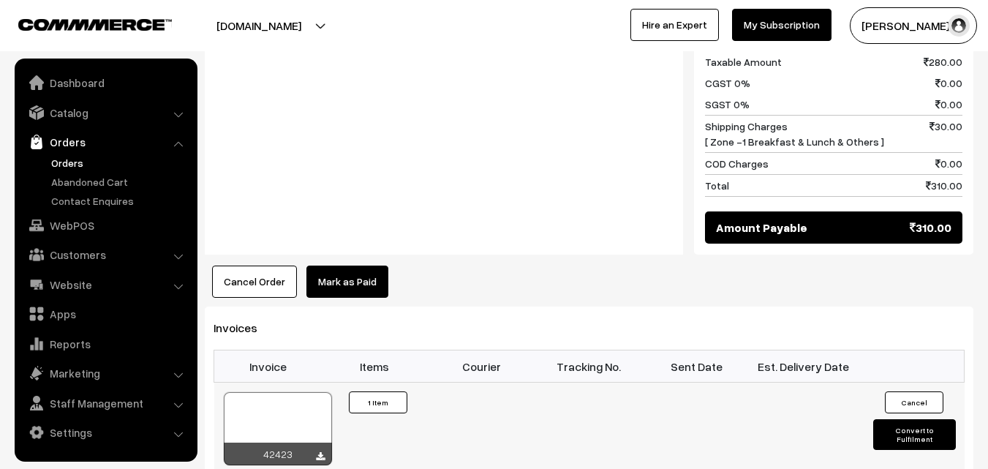
scroll to position [878, 0]
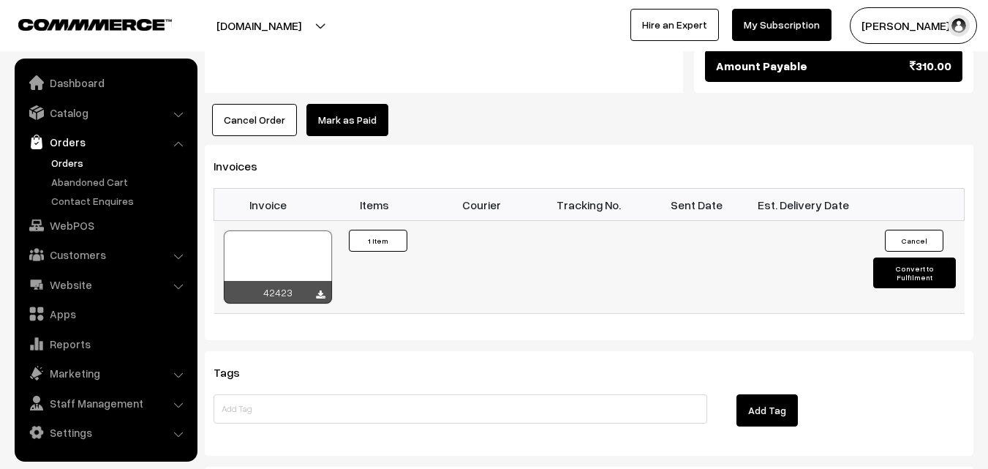
click at [295, 230] on div at bounding box center [278, 266] width 108 height 73
drag, startPoint x: 79, startPoint y: 211, endPoint x: 75, endPoint y: 229, distance: 18.6
click at [80, 214] on ul "Dashboard Catalog" at bounding box center [106, 260] width 183 height 403
click at [76, 230] on link "WebPOS" at bounding box center [105, 225] width 174 height 26
